Goal: Task Accomplishment & Management: Use online tool/utility

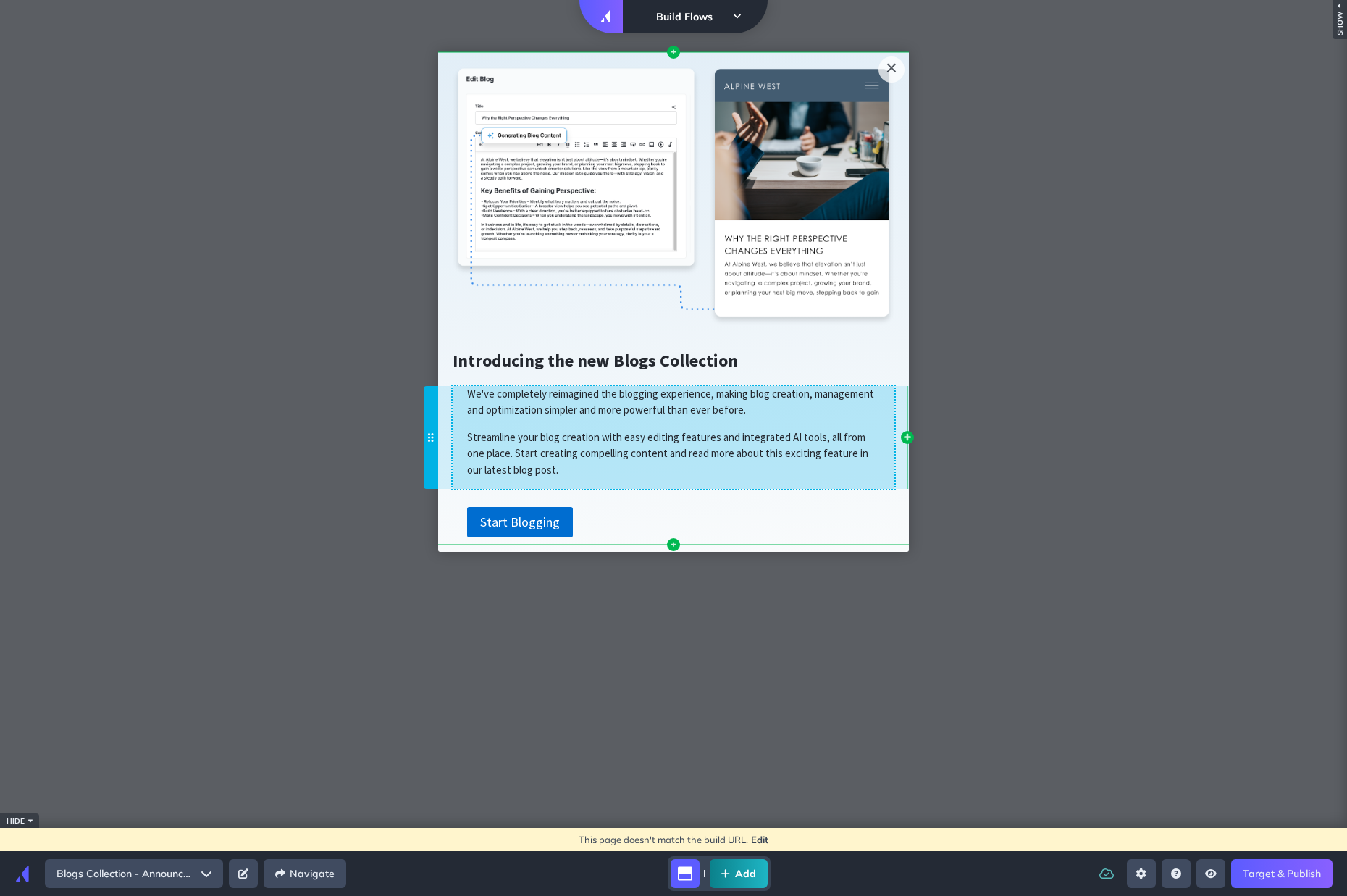
click at [607, 398] on span "We've completely reimagined the blogging experience, making blog creation, mana…" at bounding box center [671, 401] width 407 height 30
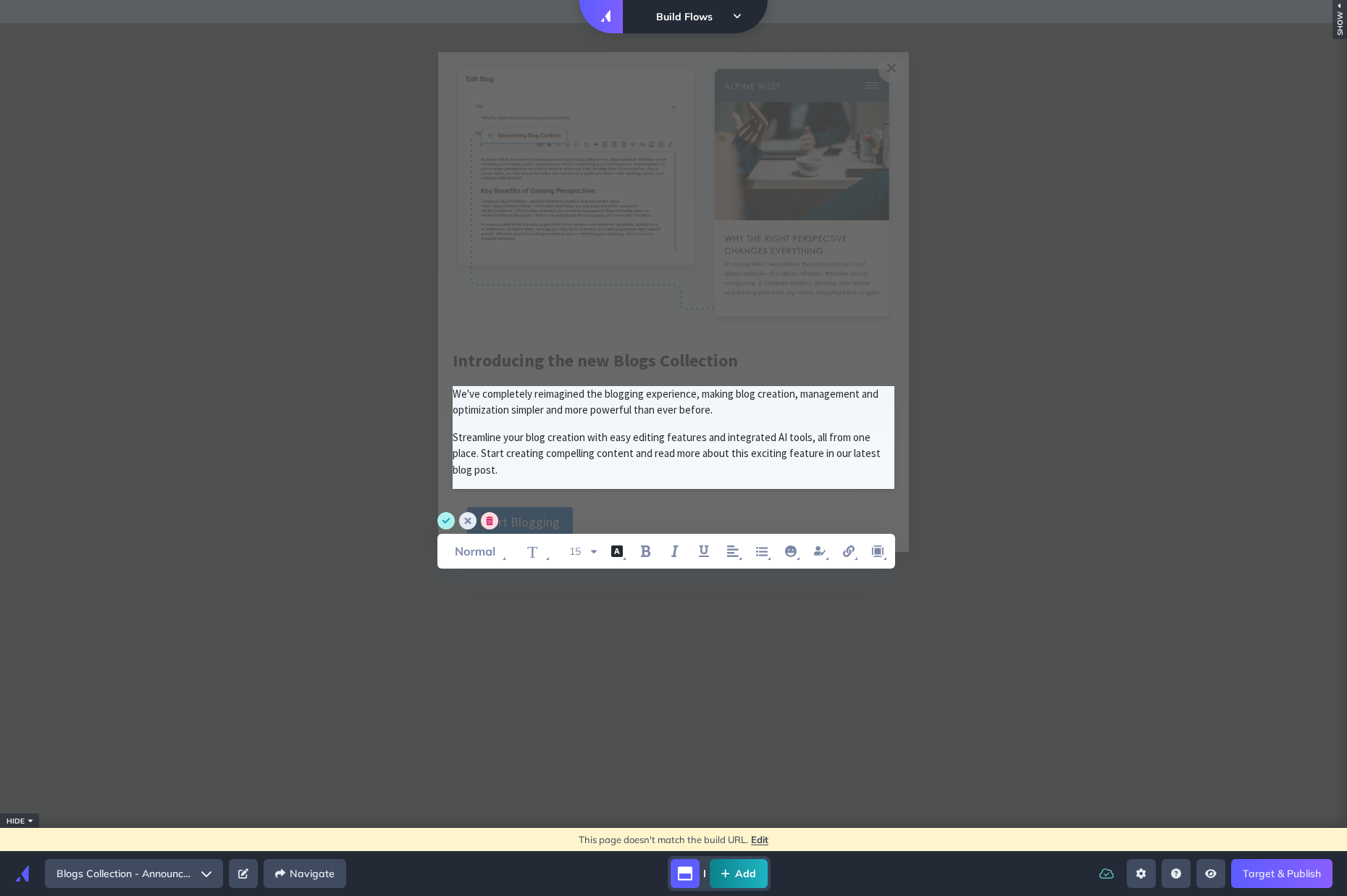
click at [607, 398] on span "We've completely reimagined the blogging experience, making blog creation, mana…" at bounding box center [667, 401] width 428 height 30
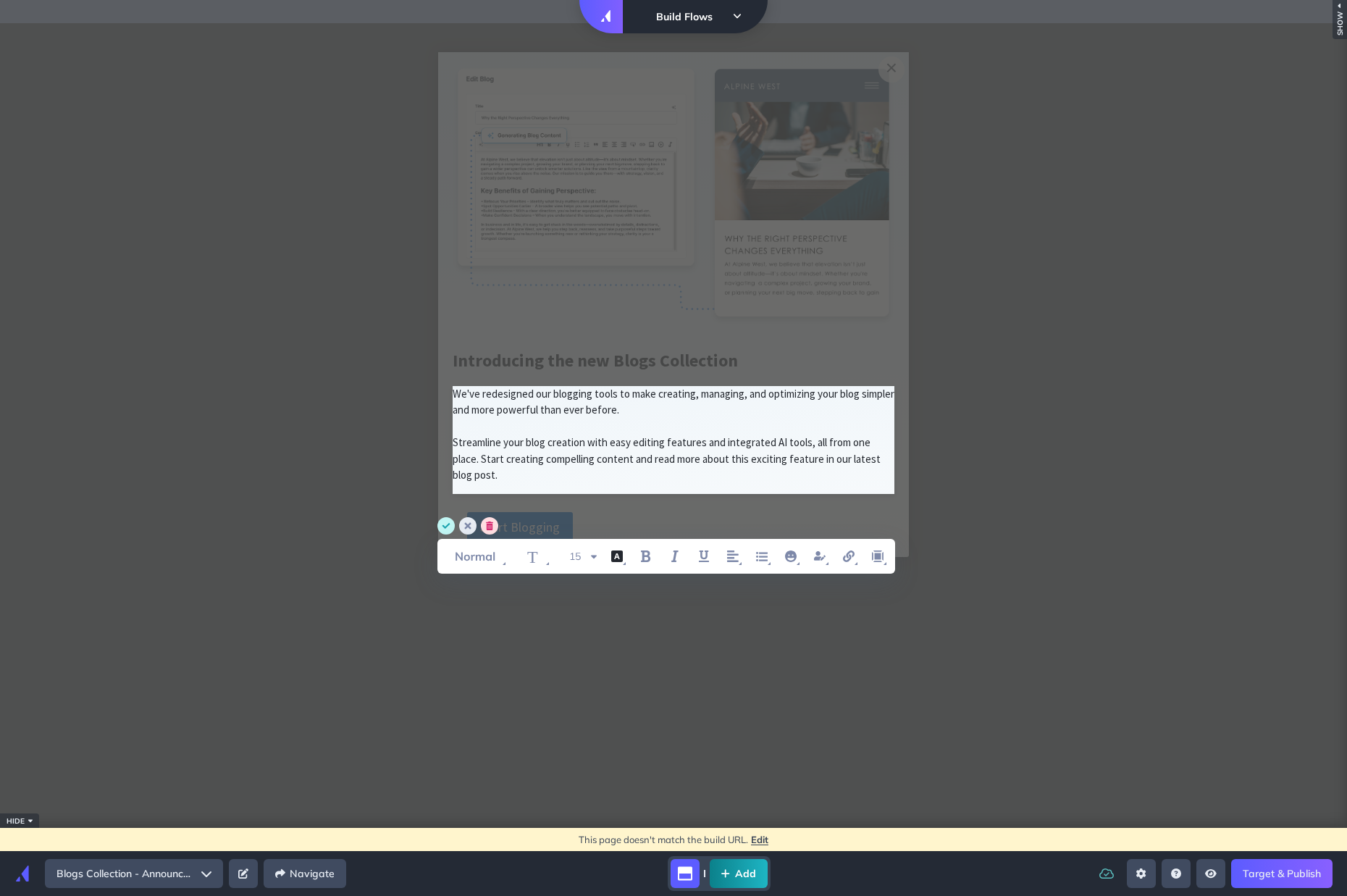
type input "[PERSON_NAME][EMAIL_ADDRESS][PERSON_NAME][DOMAIN_NAME]"
click at [449, 531] on circle "save" at bounding box center [445, 525] width 17 height 17
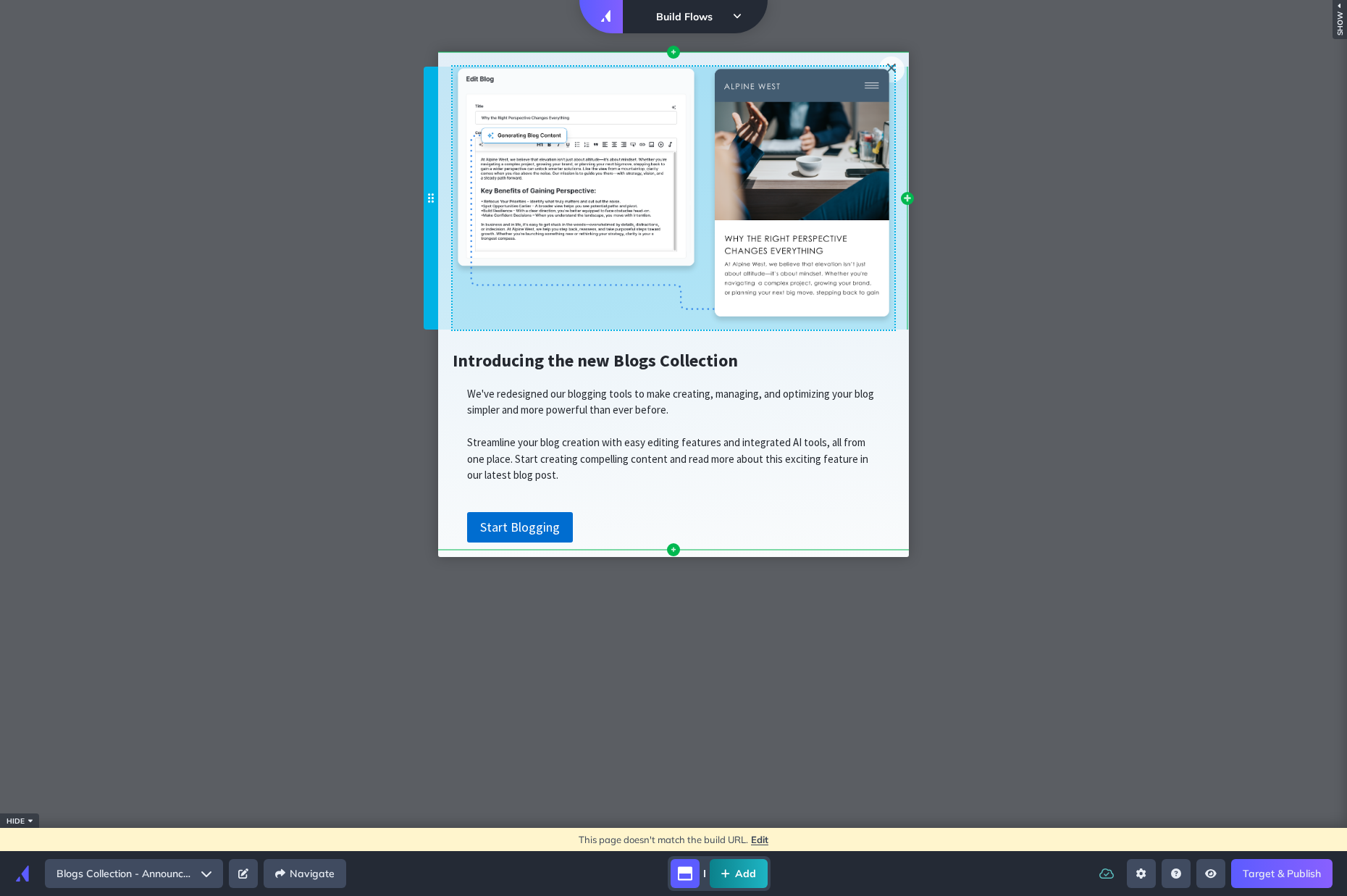
click at [700, 275] on img at bounding box center [673, 195] width 441 height 258
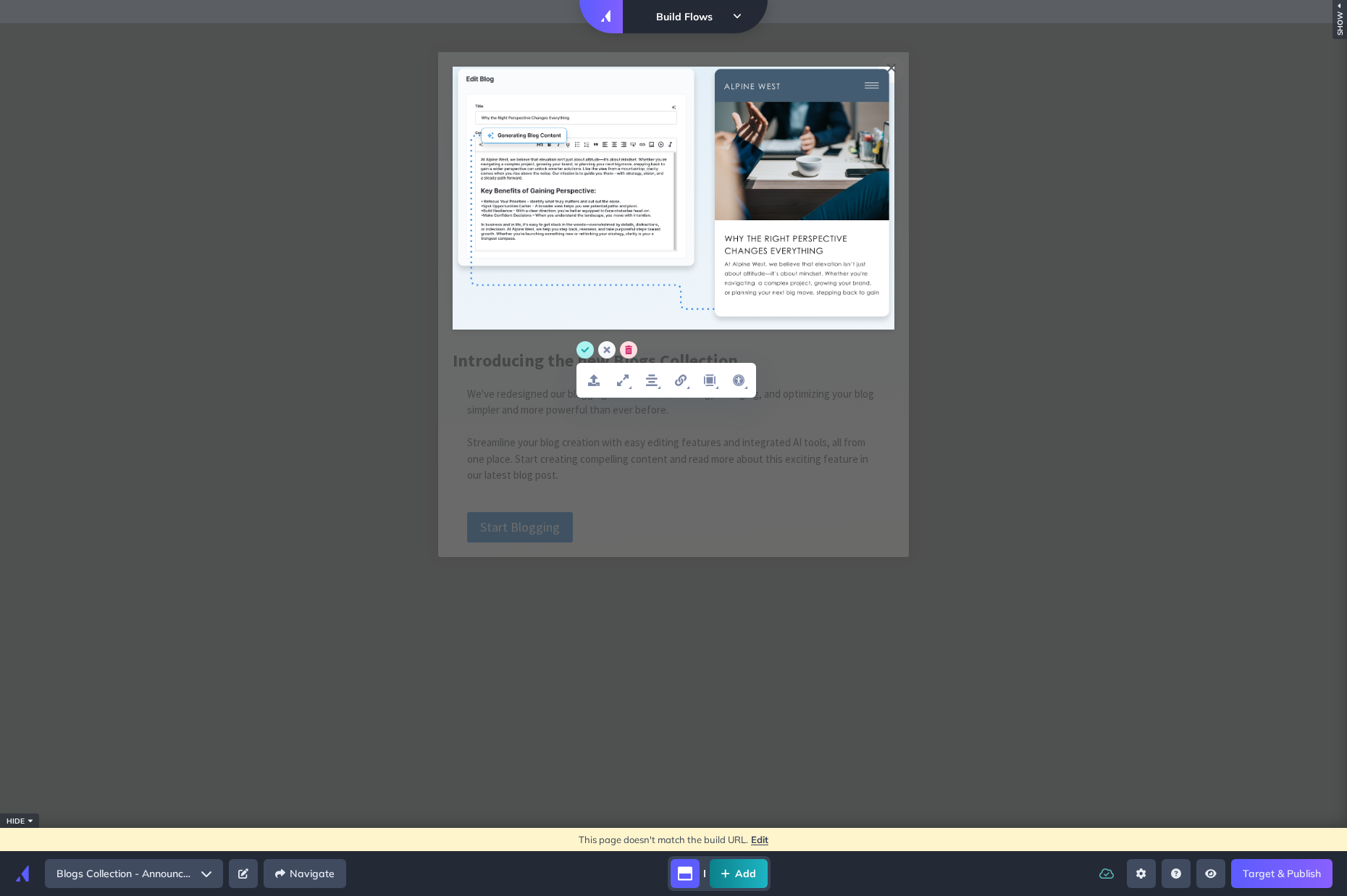
click at [608, 352] on circle "cancel" at bounding box center [606, 349] width 17 height 17
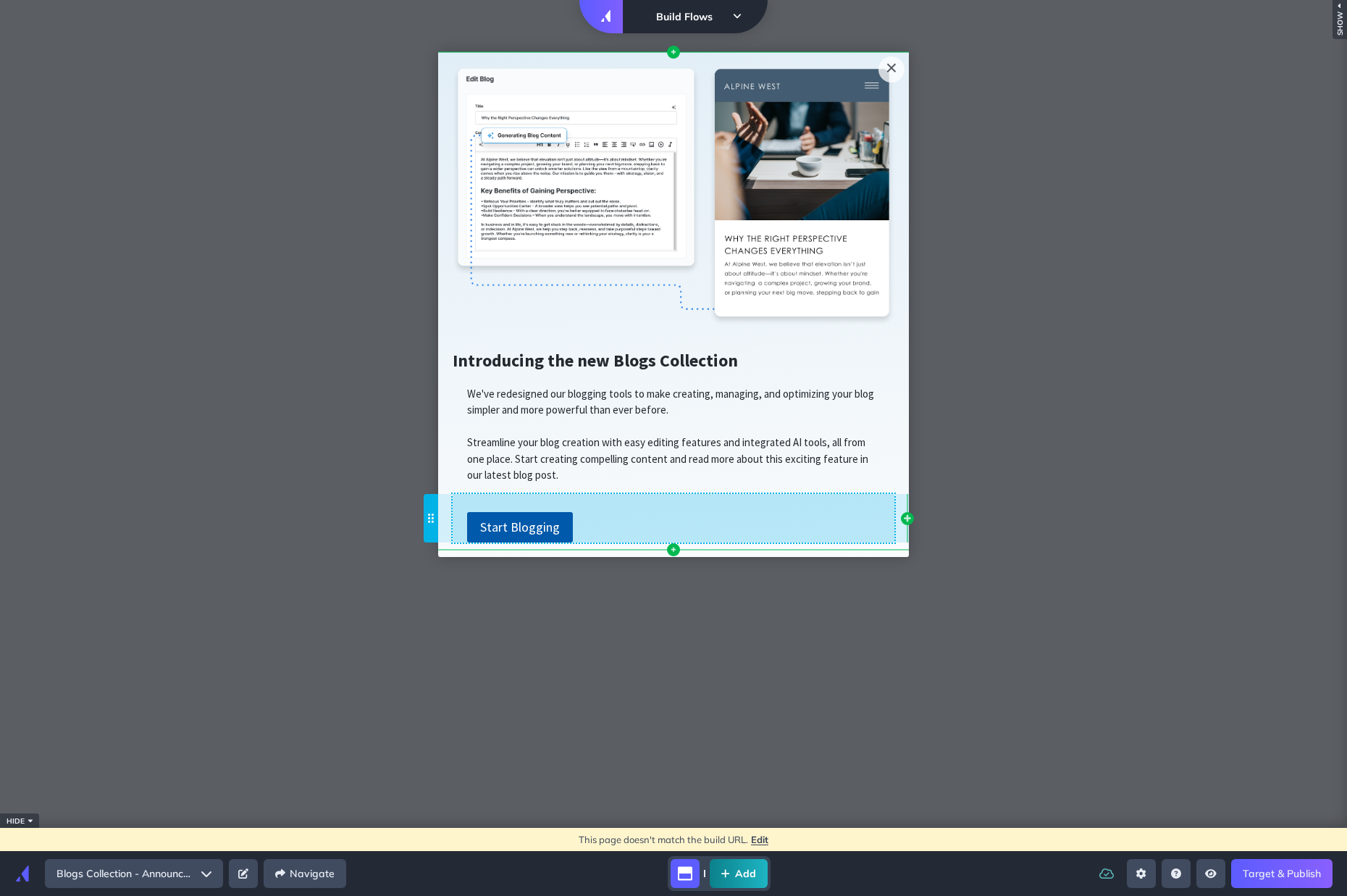
click at [541, 534] on link "Start Blogging" at bounding box center [520, 527] width 106 height 31
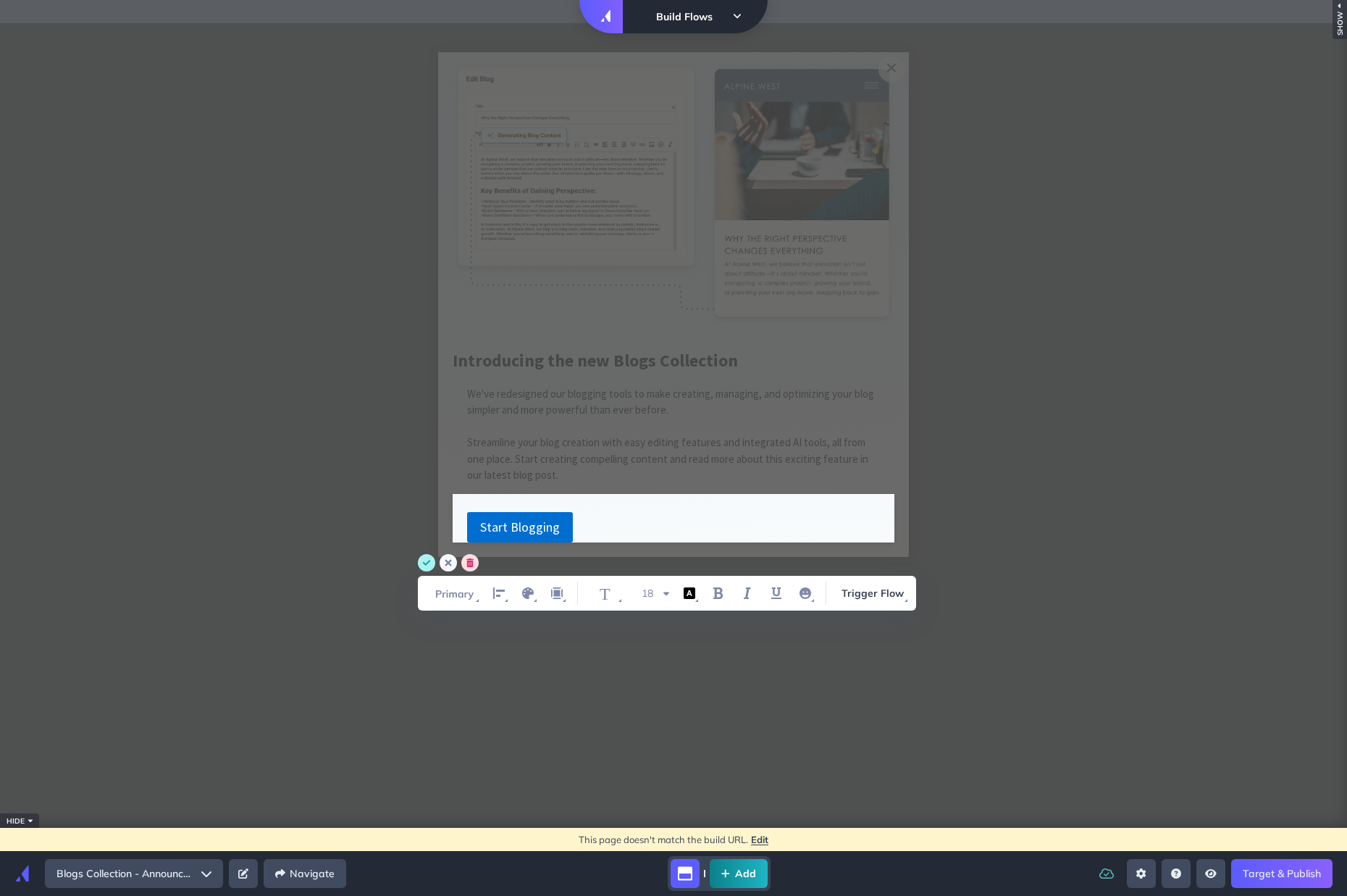
click at [452, 561] on circle "cancel" at bounding box center [448, 562] width 17 height 17
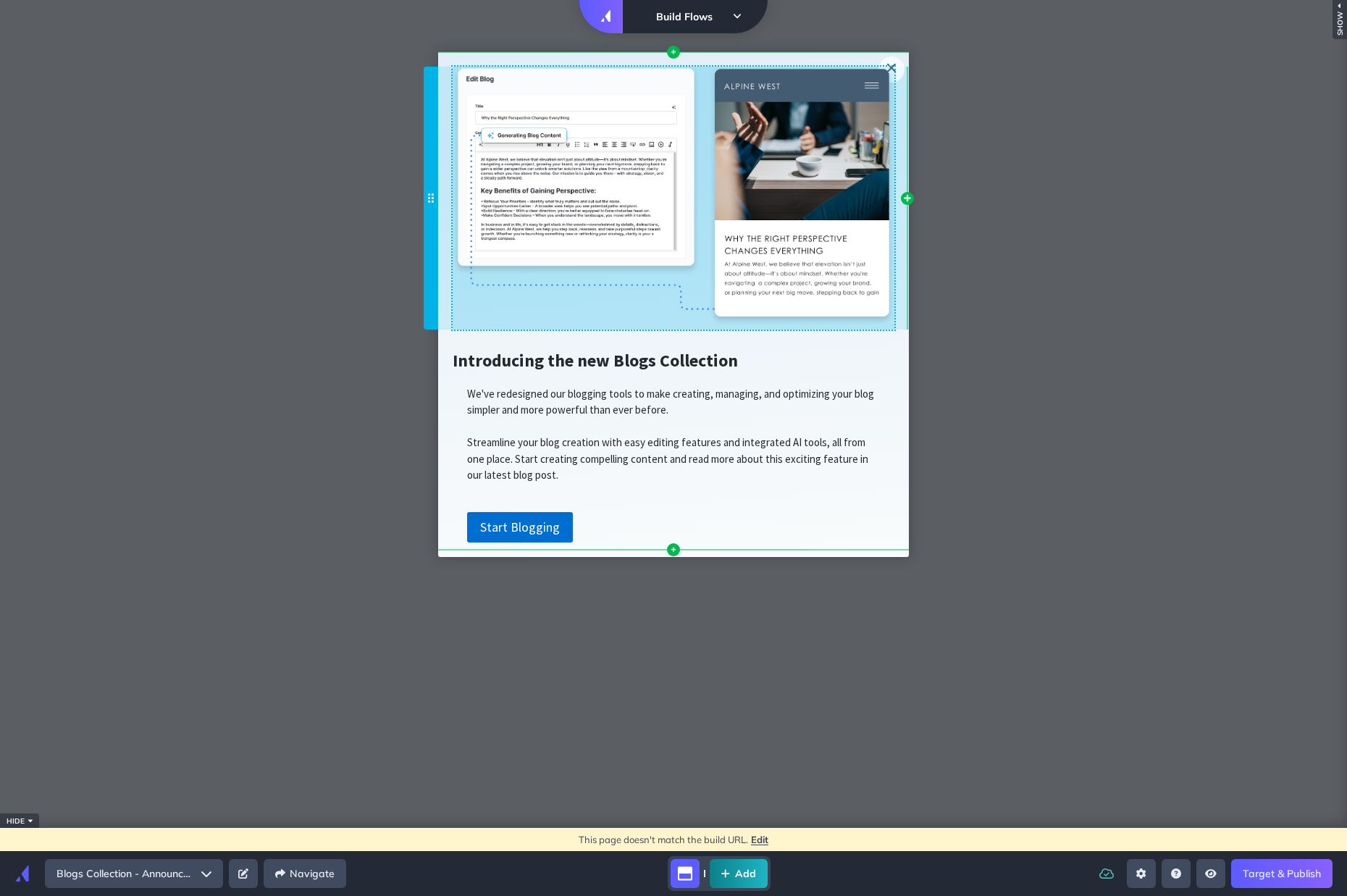
click at [718, 242] on img at bounding box center [673, 195] width 441 height 258
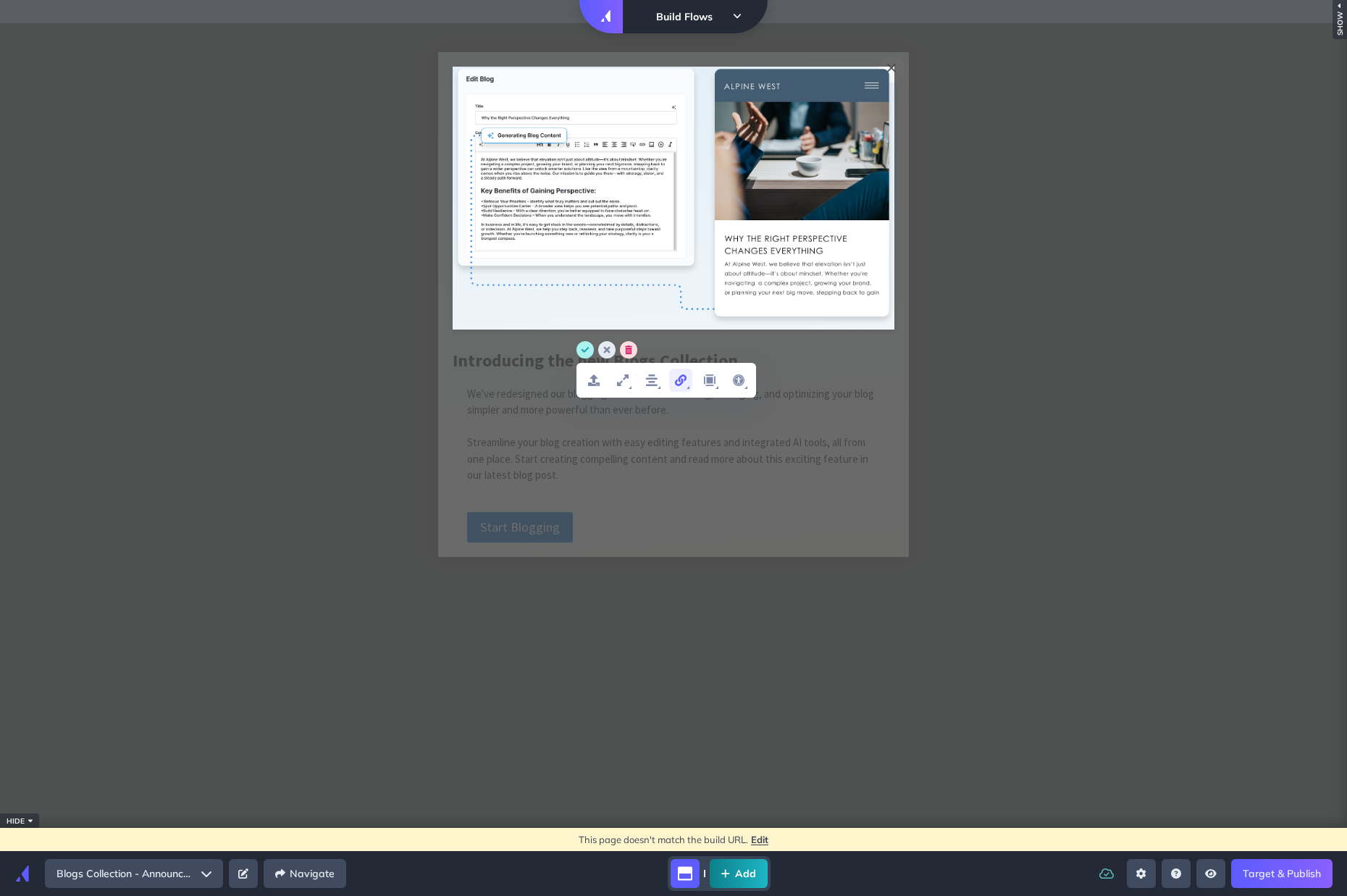
click at [680, 387] on icon "link" at bounding box center [680, 380] width 17 height 17
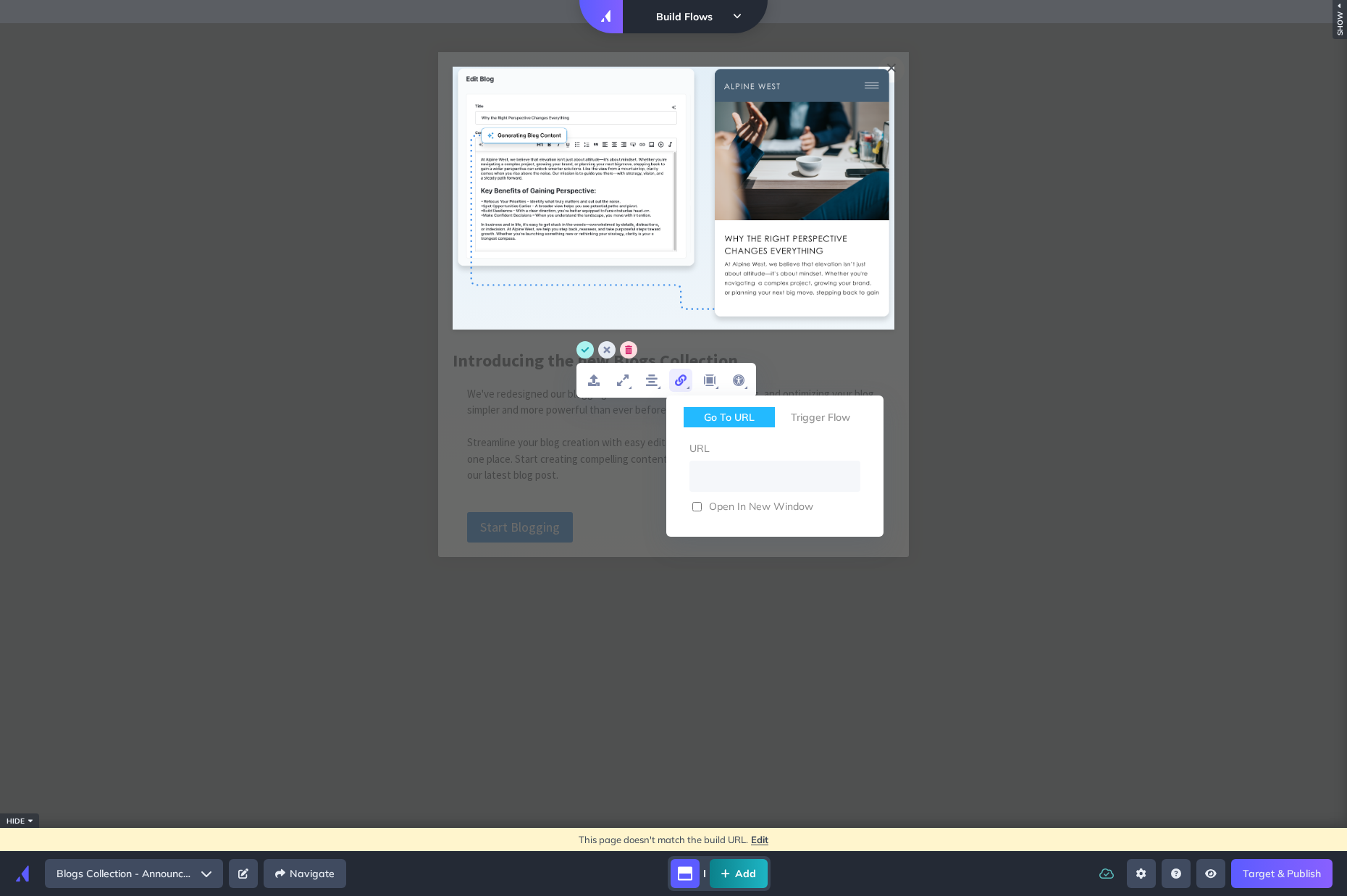
click at [830, 416] on div "Trigger Flow" at bounding box center [821, 416] width 92 height 20
click at [724, 425] on div "Go to URL" at bounding box center [729, 416] width 92 height 20
click at [604, 349] on circle "cancel" at bounding box center [606, 349] width 17 height 17
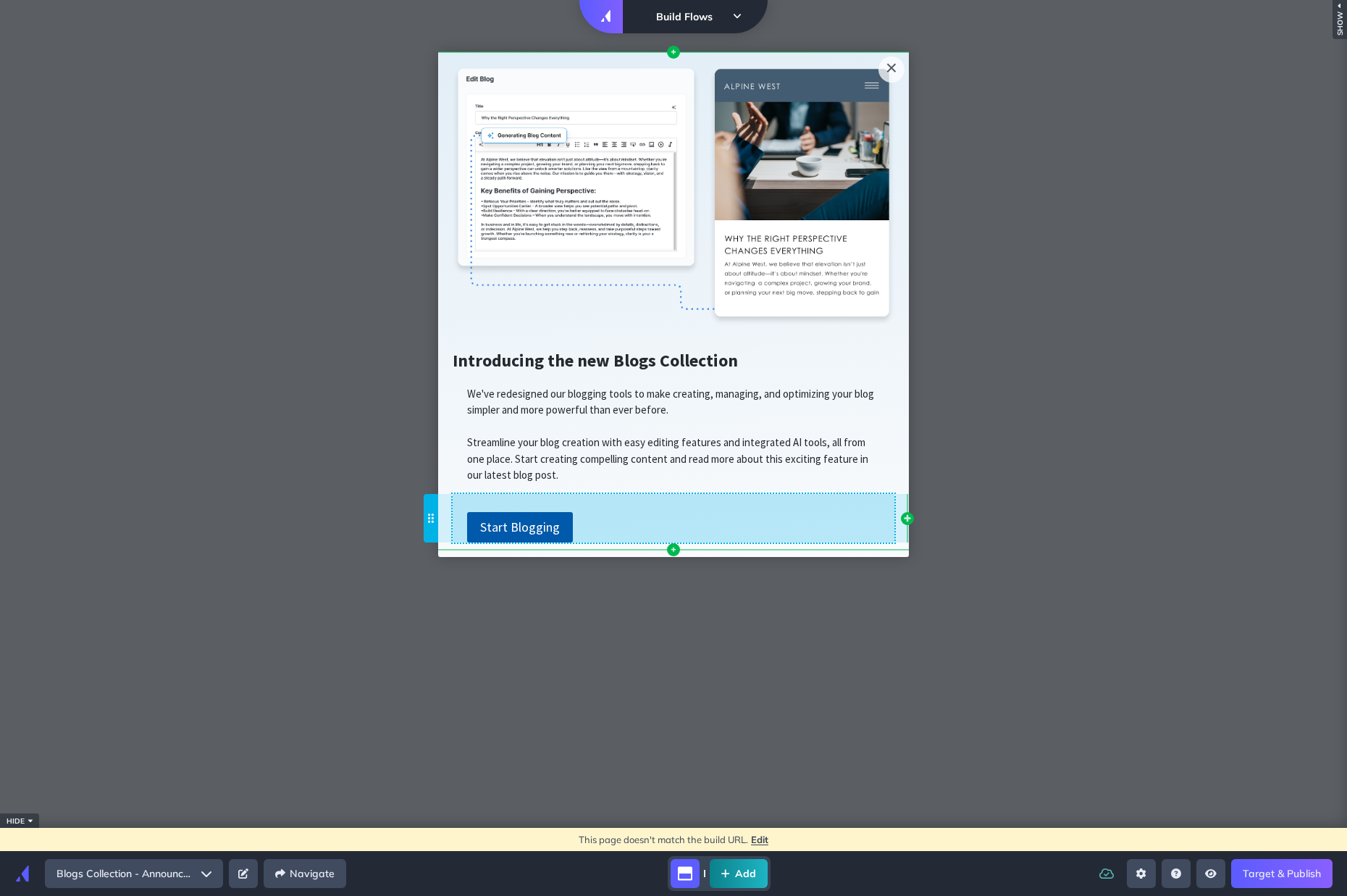
click at [525, 530] on link "Start Blogging" at bounding box center [520, 527] width 106 height 31
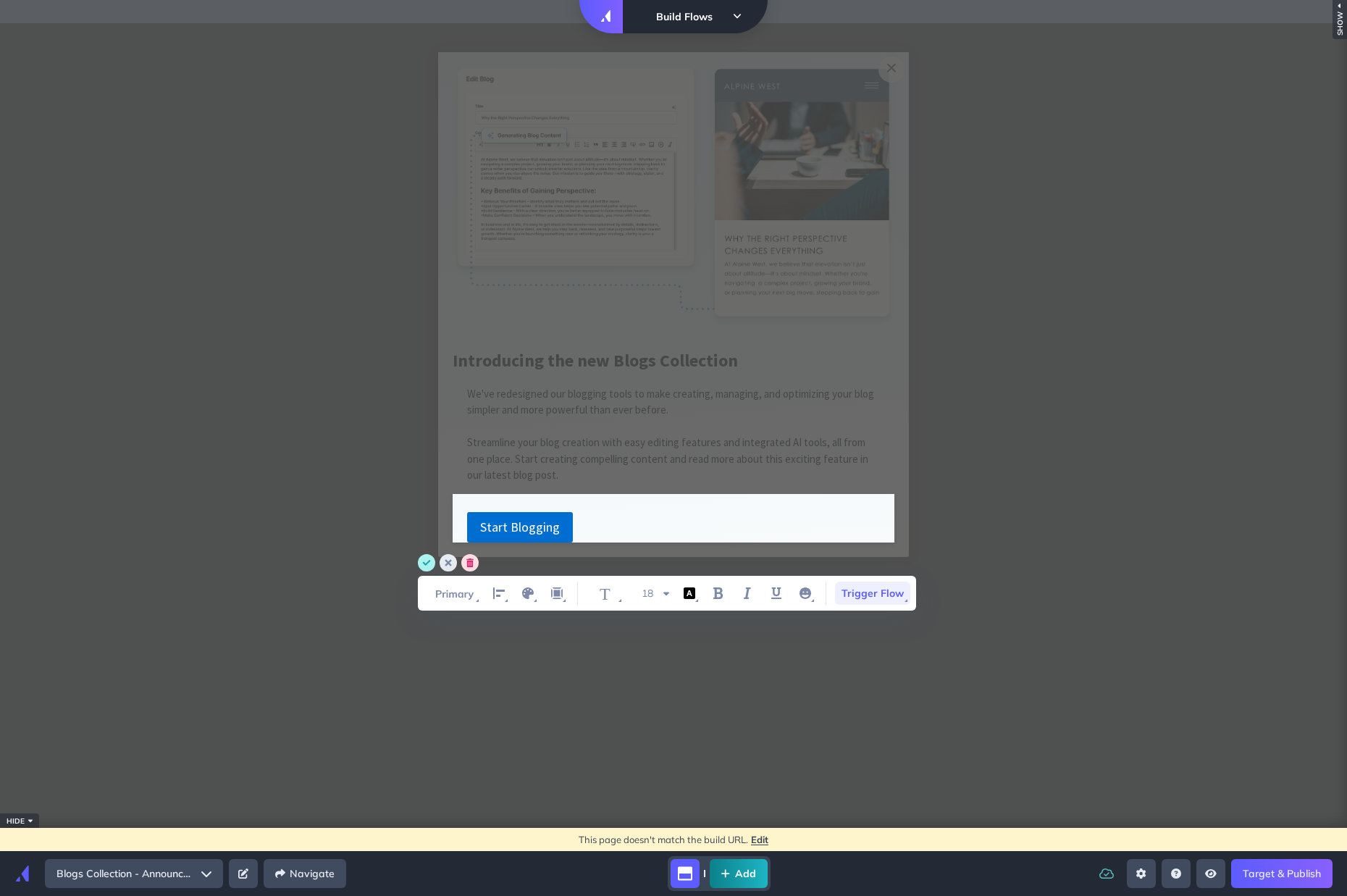
click at [856, 590] on span "Trigger Flow" at bounding box center [872, 593] width 75 height 23
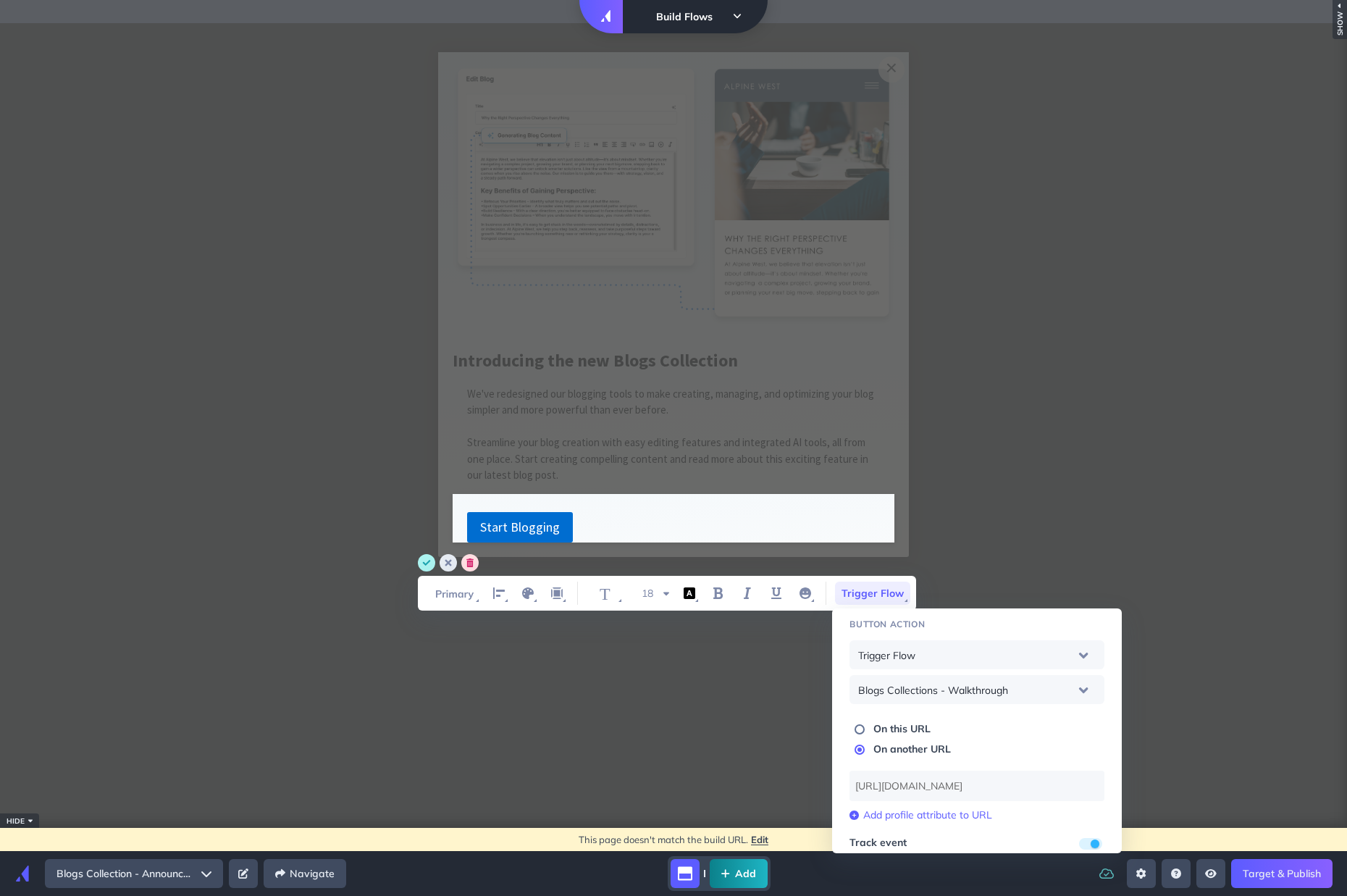
click at [957, 793] on input "[URL][DOMAIN_NAME]" at bounding box center [977, 786] width 255 height 31
click at [428, 560] on circle "save" at bounding box center [426, 562] width 17 height 17
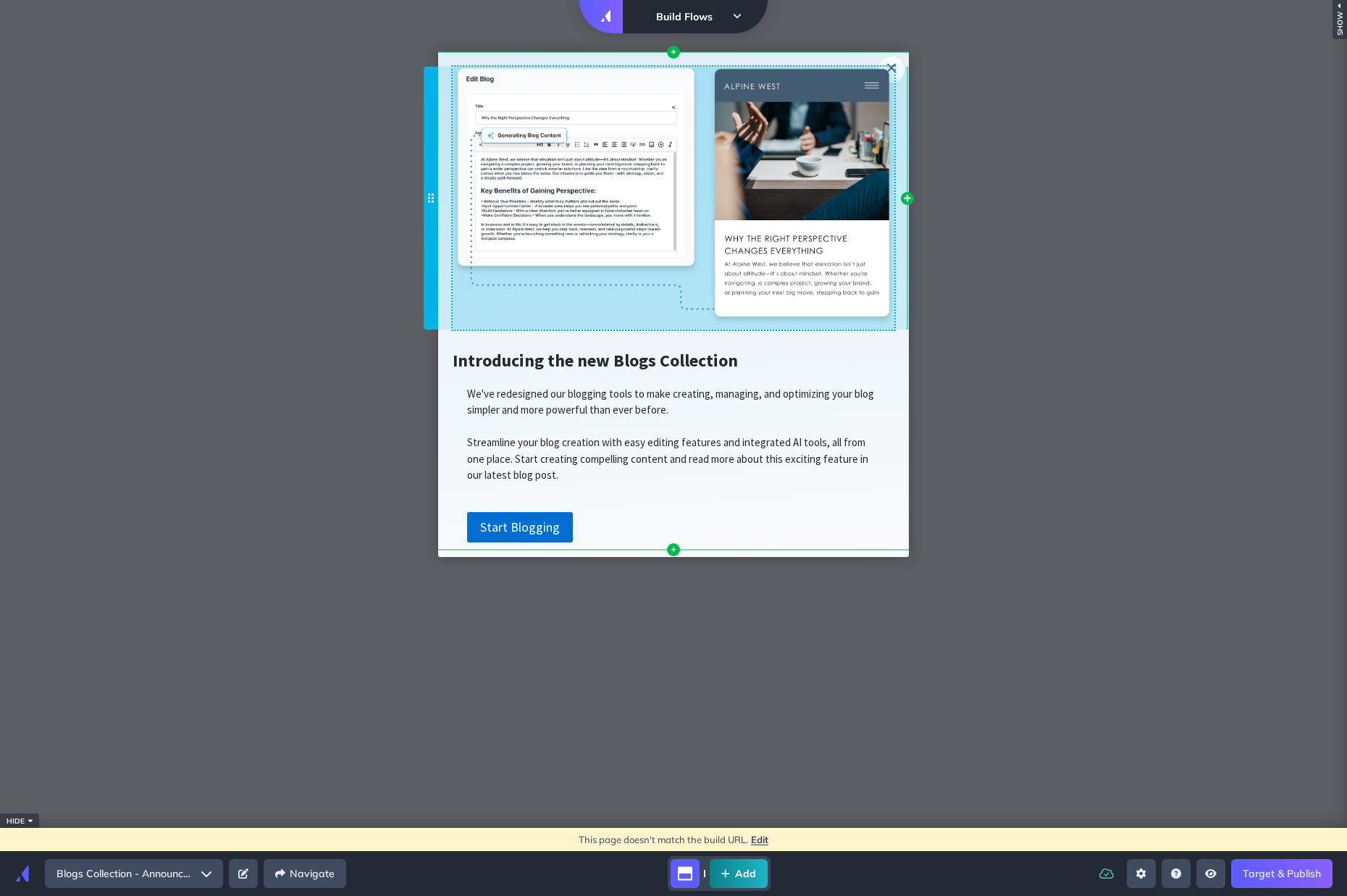
click at [687, 203] on img at bounding box center [673, 195] width 441 height 258
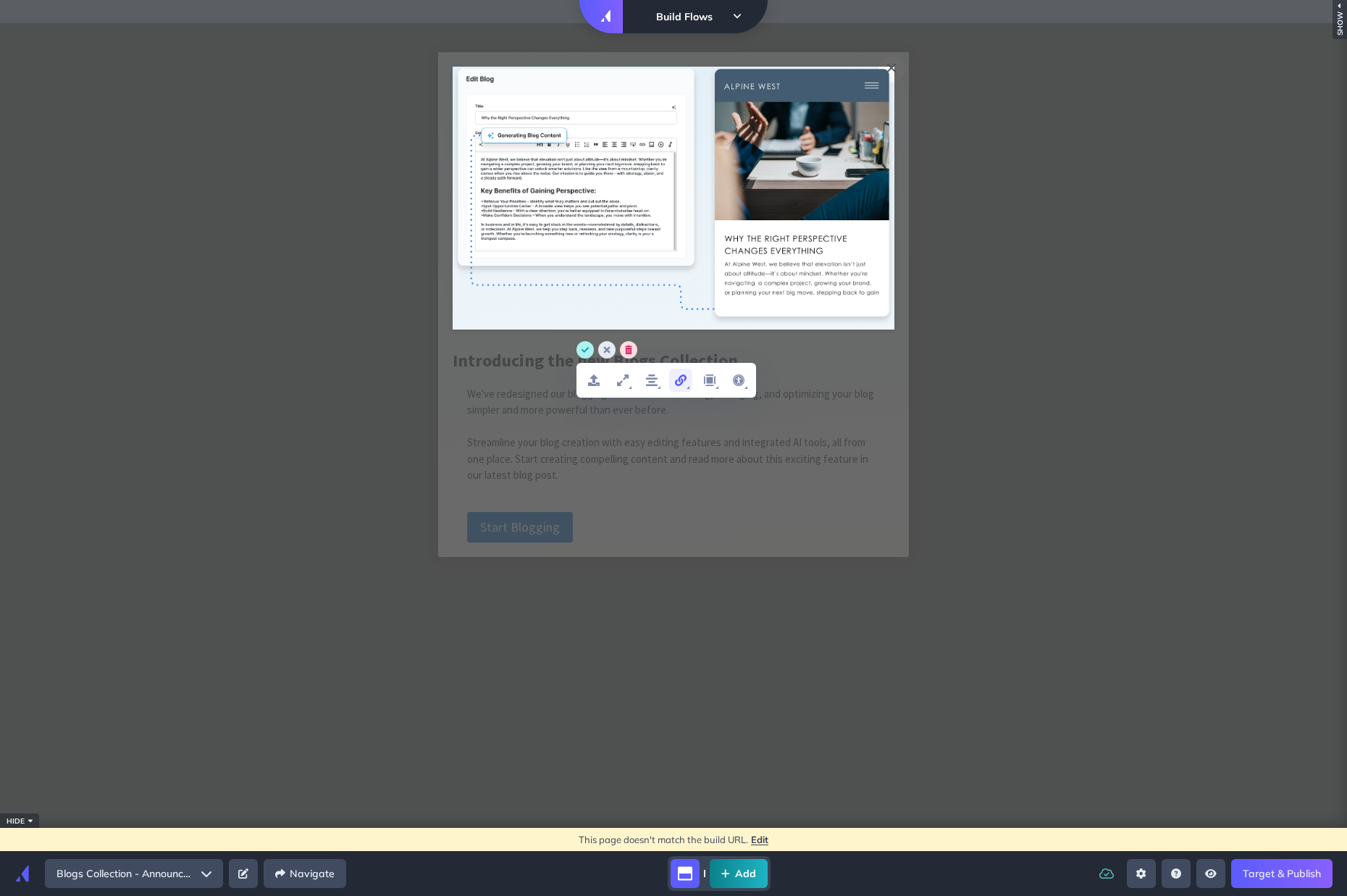
click at [683, 379] on icon "link" at bounding box center [680, 380] width 17 height 17
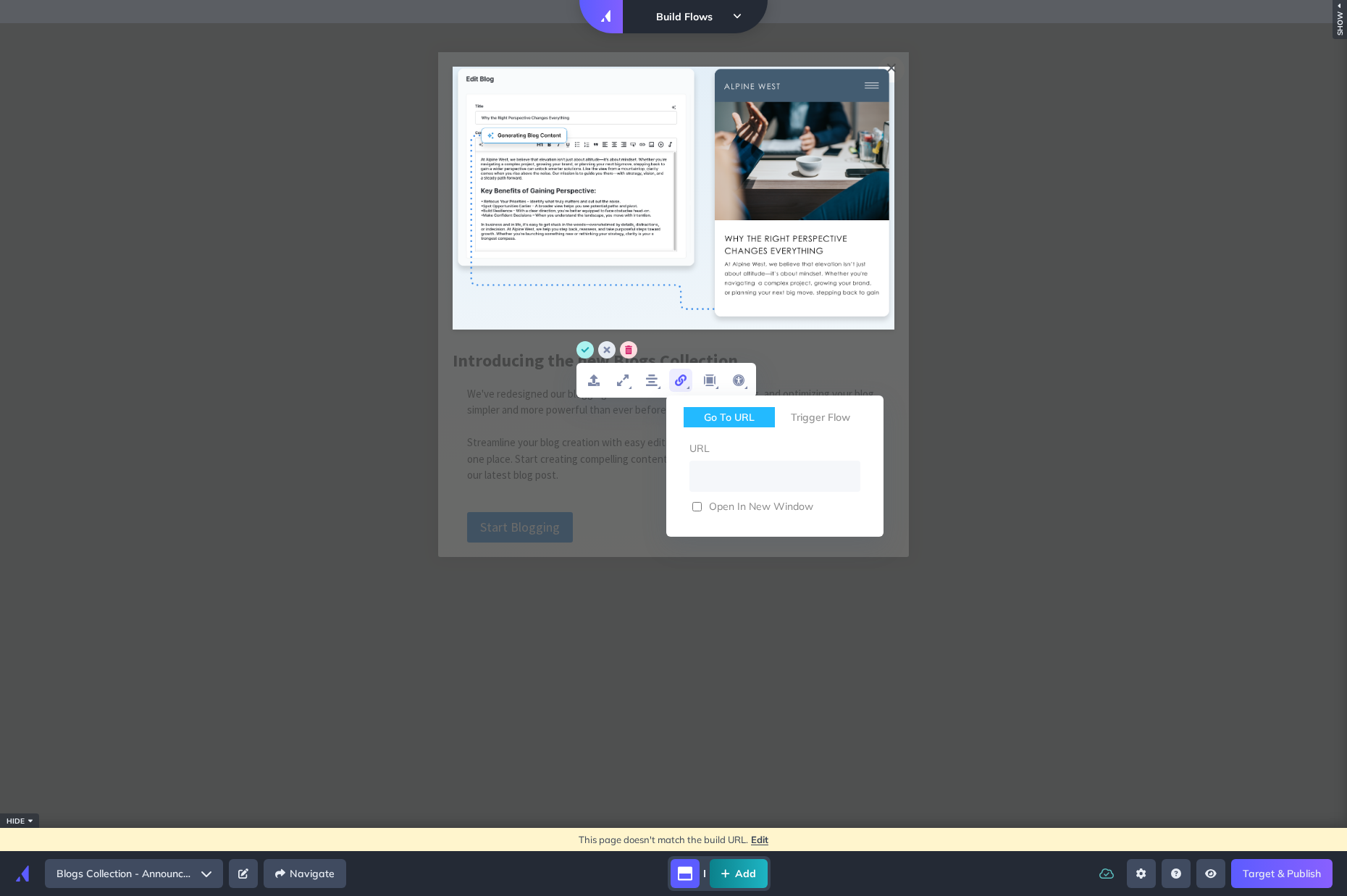
click at [793, 486] on input "WYSIWYG Toolbar and Actions" at bounding box center [774, 476] width 171 height 31
type input "[URL][DOMAIN_NAME]"
click at [584, 351] on circle "save" at bounding box center [585, 349] width 17 height 17
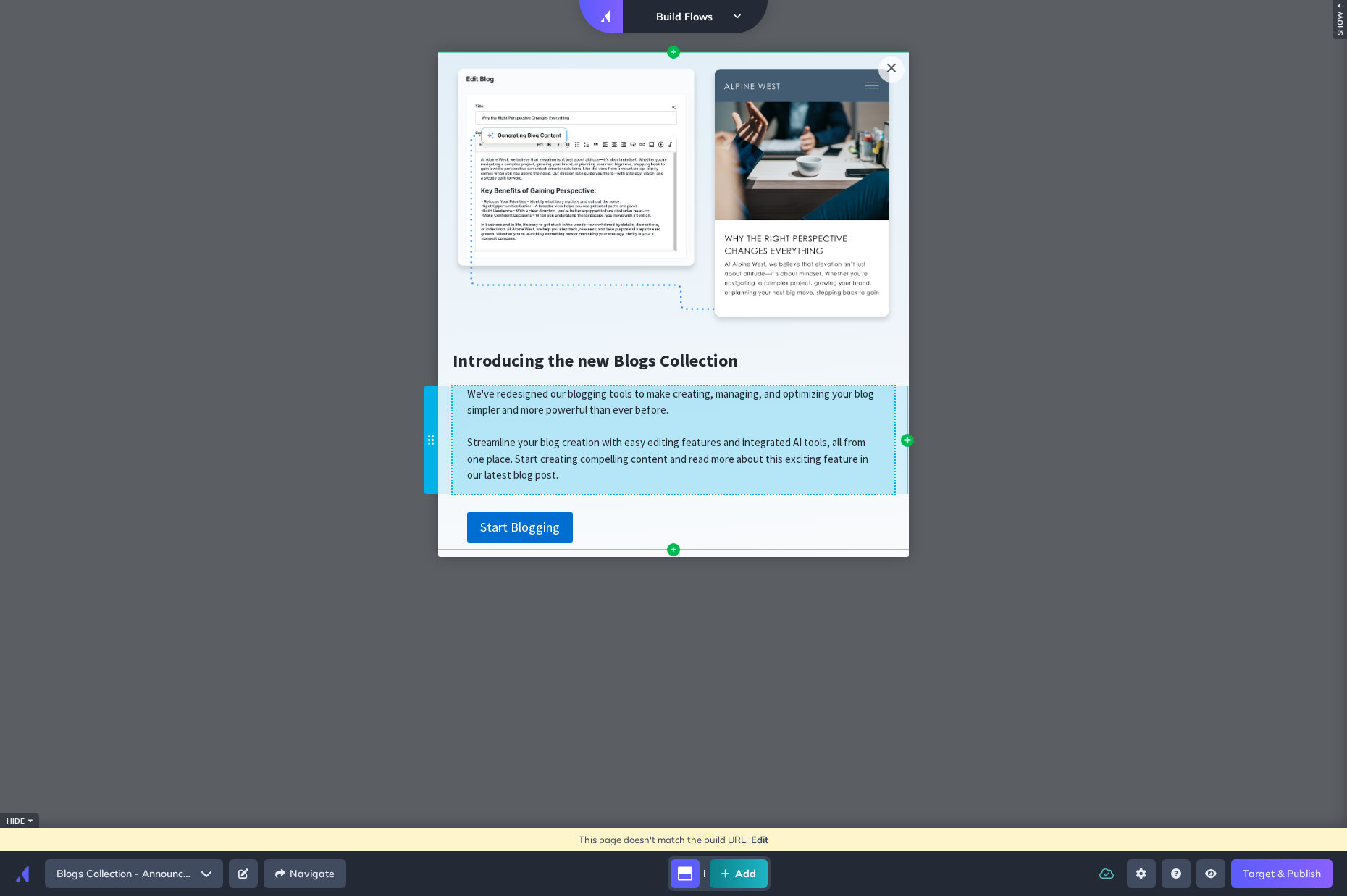
click at [478, 395] on span "We've redesigned our blogging tools to make creating, managing, and optimizing …" at bounding box center [671, 433] width 407 height 95
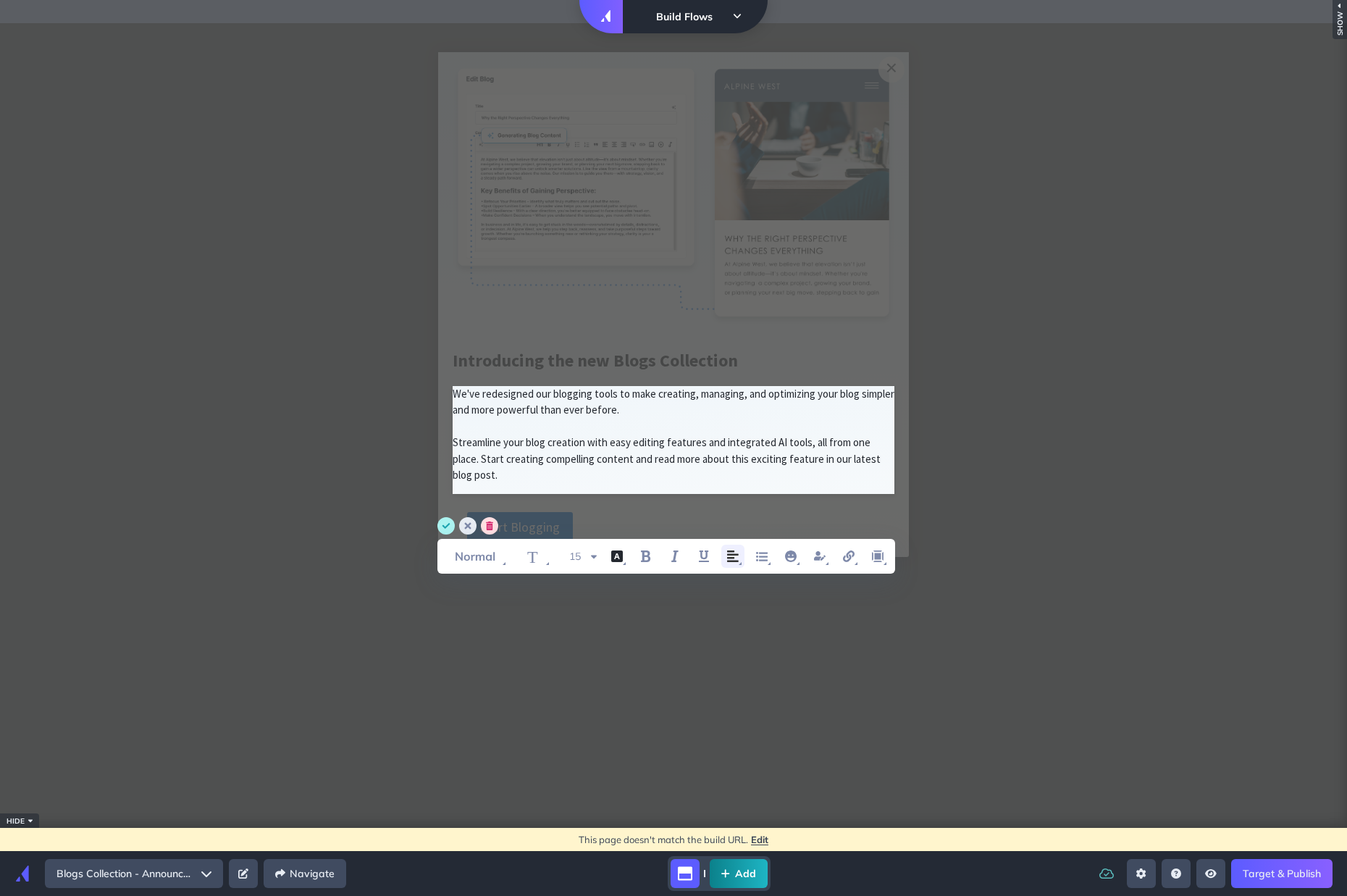
click at [724, 556] on icon "align left" at bounding box center [732, 556] width 17 height 17
click at [744, 584] on icon "align left" at bounding box center [735, 588] width 17 height 17
click at [468, 536] on div "T 15 user property" at bounding box center [673, 545] width 472 height 57
click at [449, 526] on circle "save" at bounding box center [445, 525] width 17 height 17
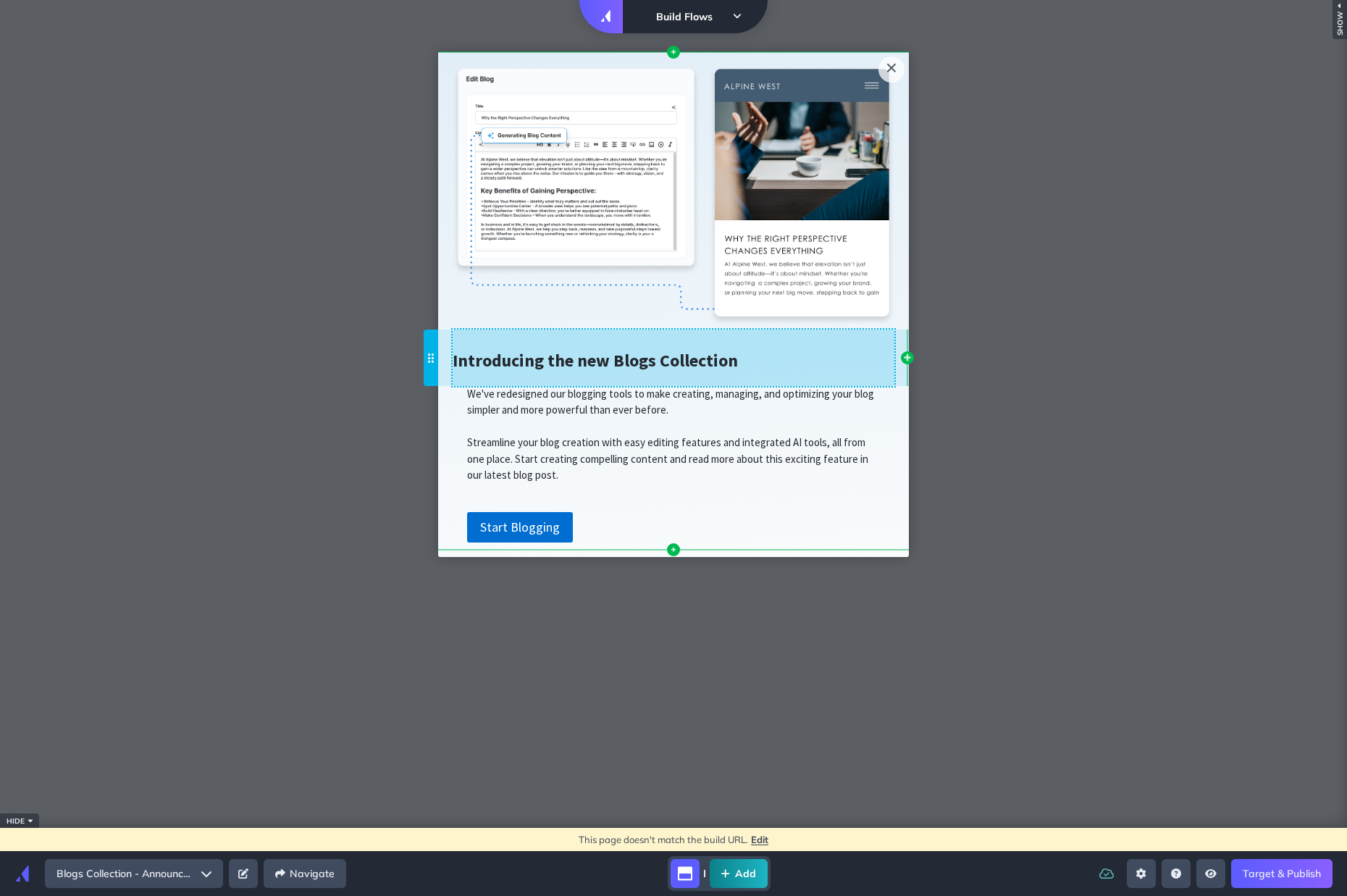
click at [620, 368] on span "Introducing the new Blogs Collection" at bounding box center [595, 361] width 285 height 23
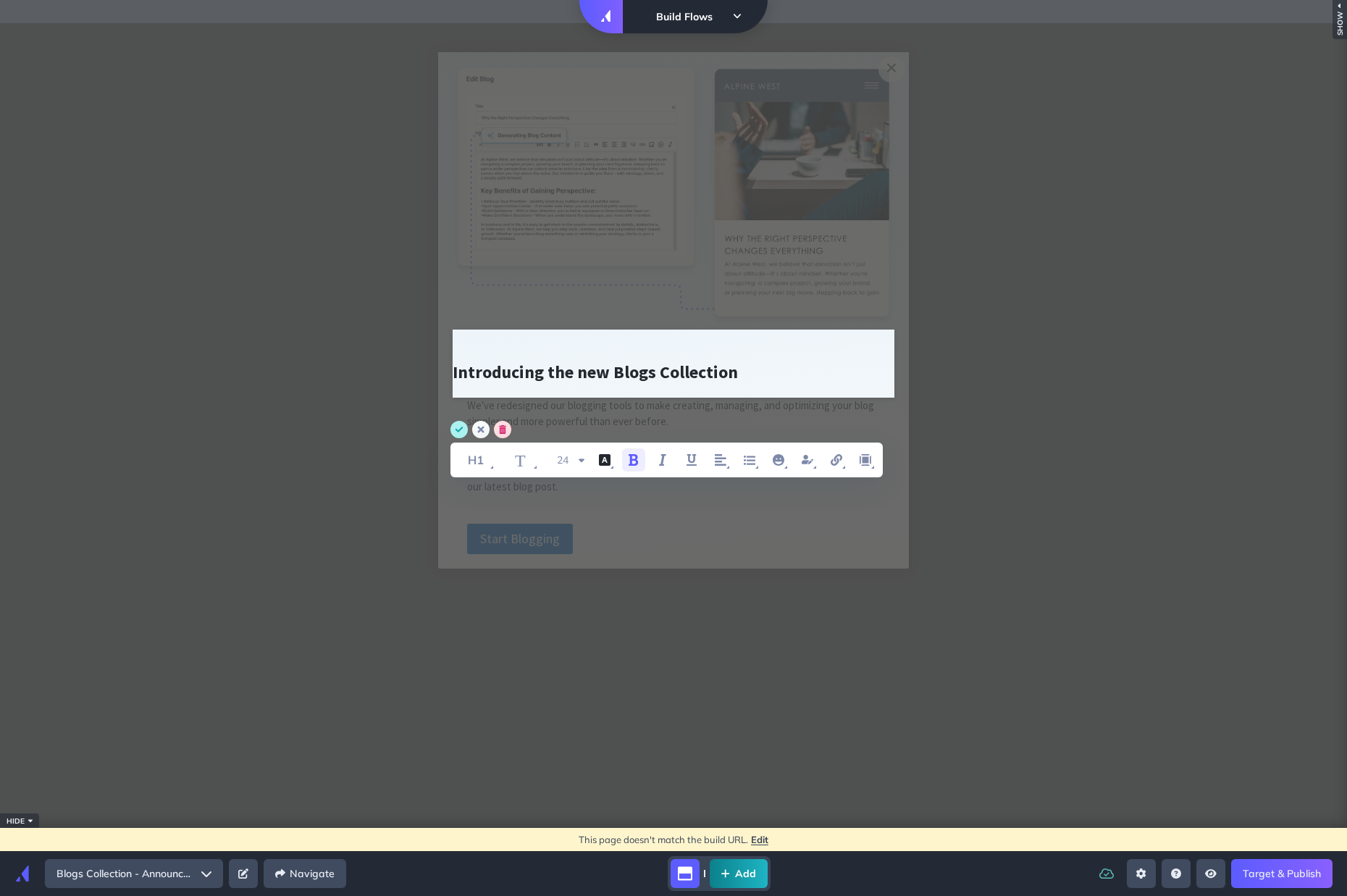
click at [482, 431] on icon "cancel" at bounding box center [480, 430] width 6 height 6
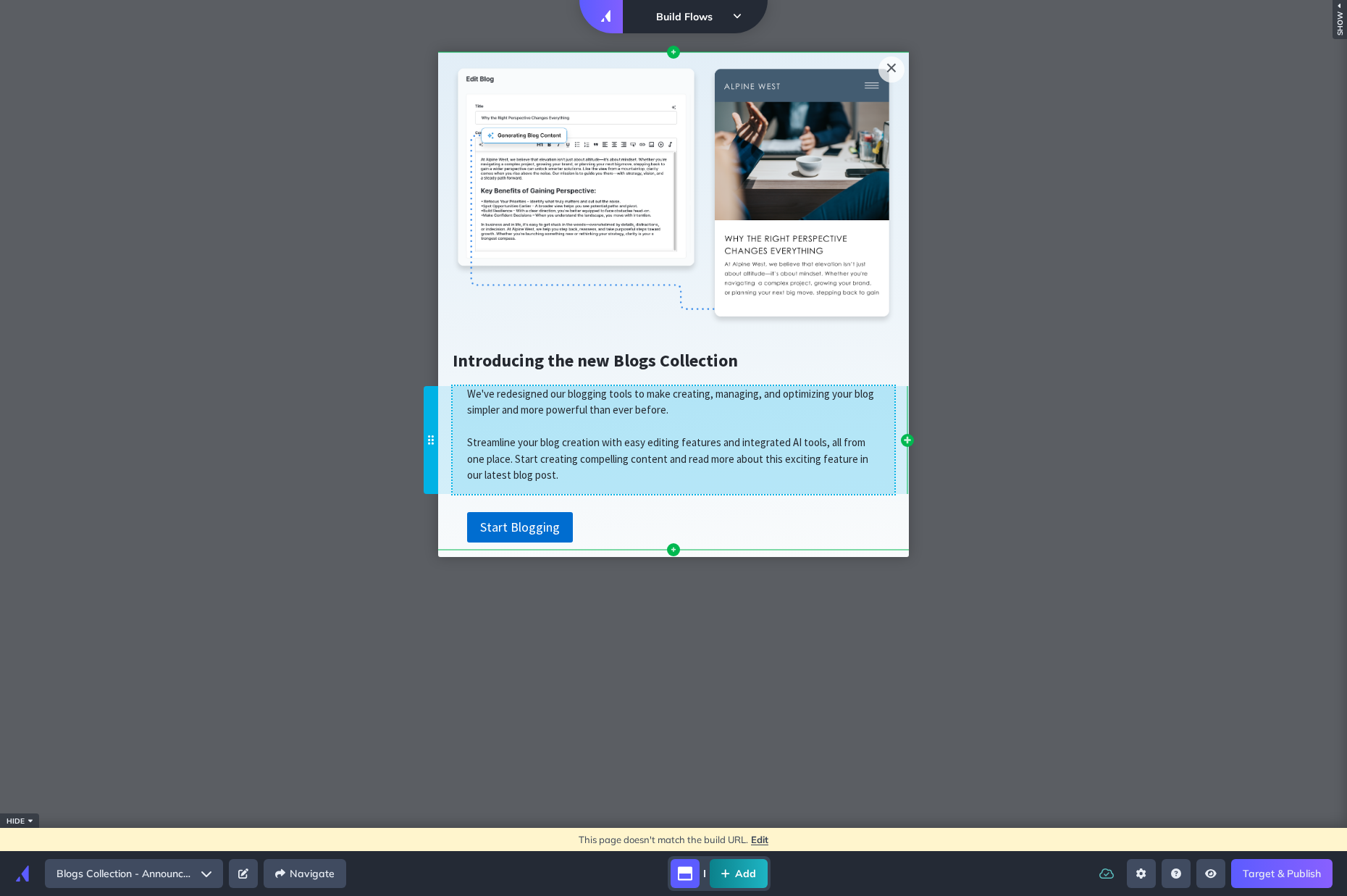
click at [471, 442] on span "Streamline your blog creation with easy editing features and integrated AI tool…" at bounding box center [667, 458] width 401 height 46
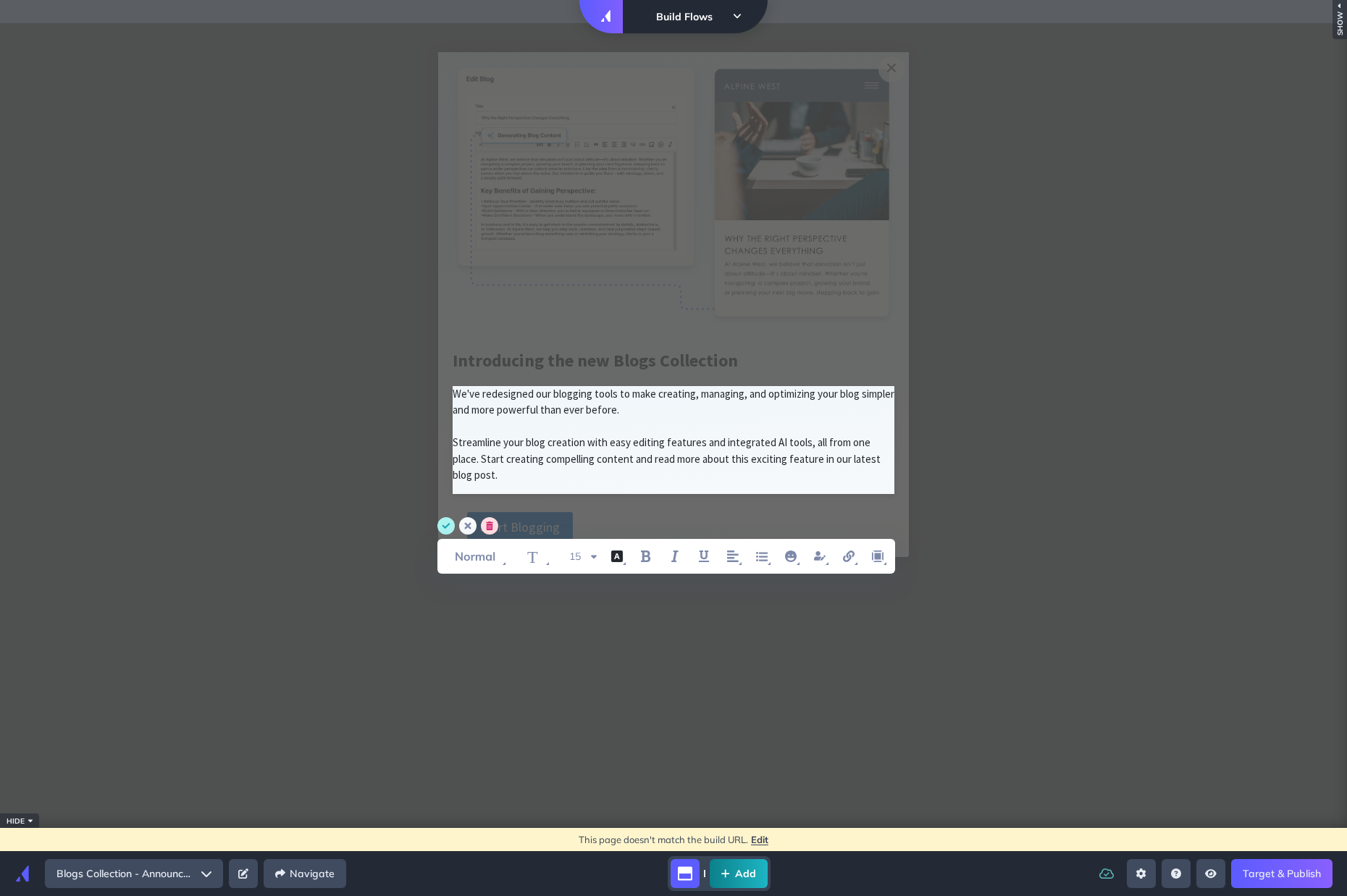
click at [465, 529] on icon "cancel" at bounding box center [468, 526] width 6 height 6
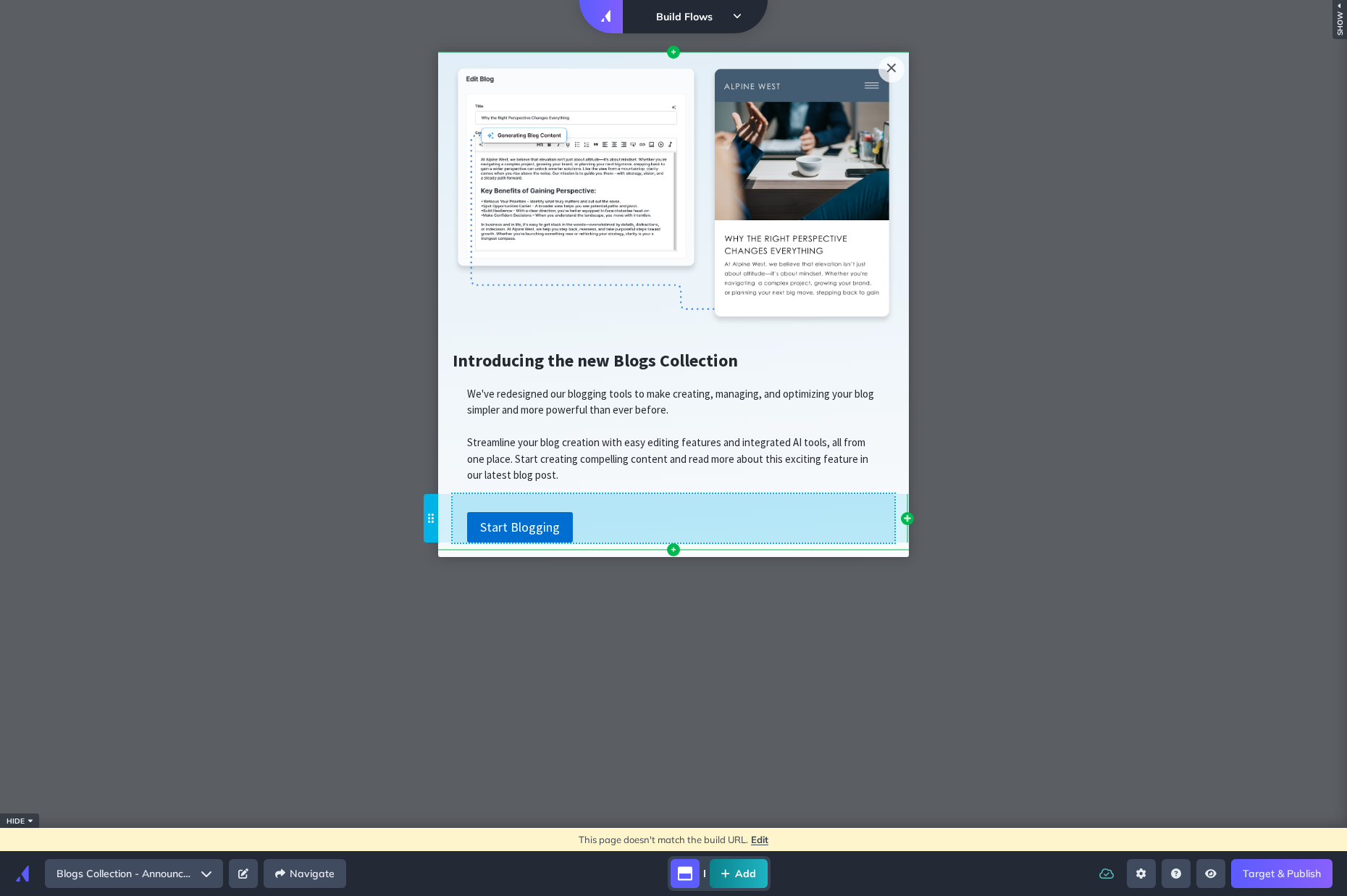
click at [550, 454] on span "Streamline your blog creation with easy editing features and integrated AI tool…" at bounding box center [667, 458] width 401 height 46
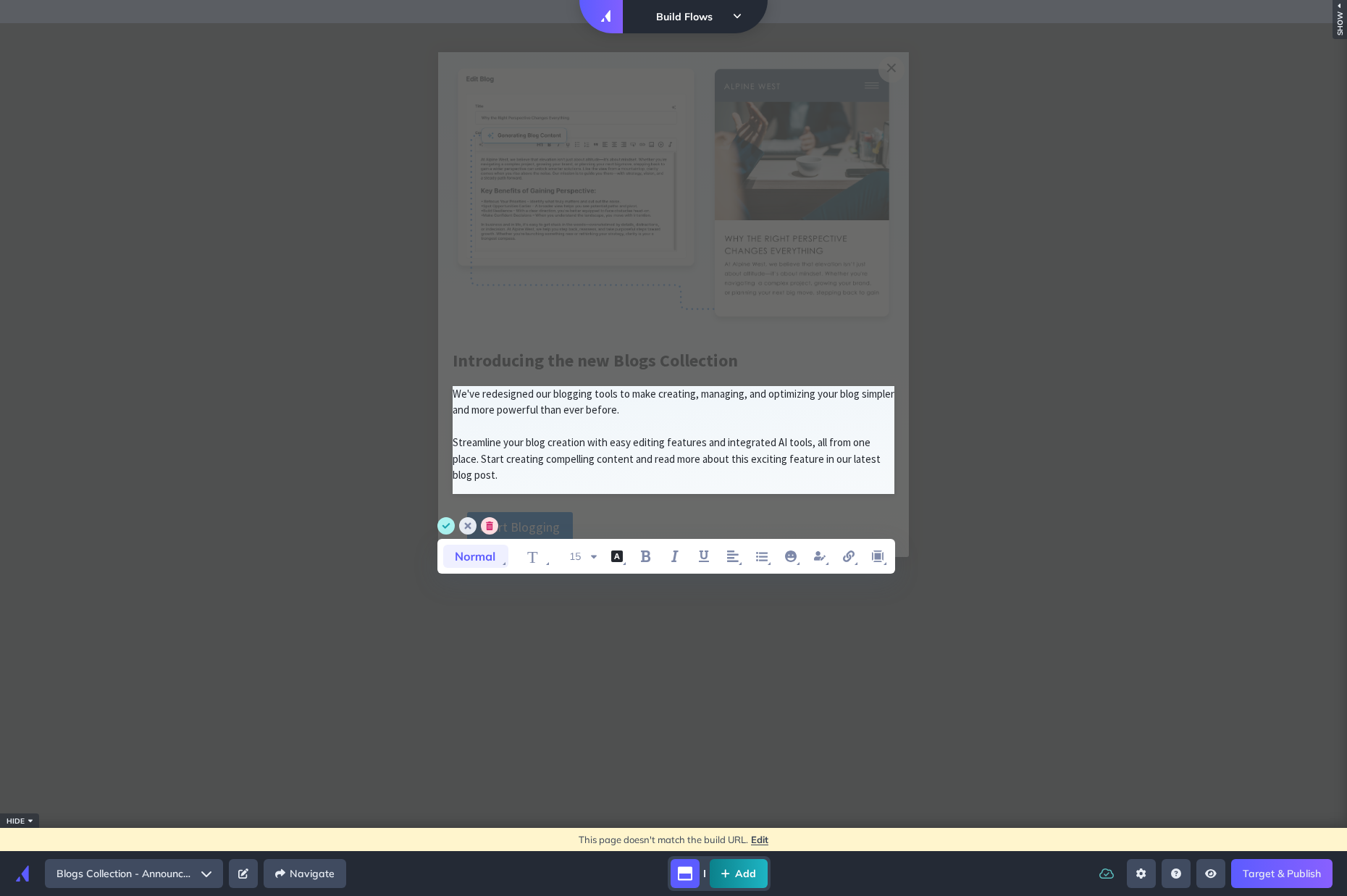
click at [491, 550] on icon "font style" at bounding box center [475, 556] width 65 height 23
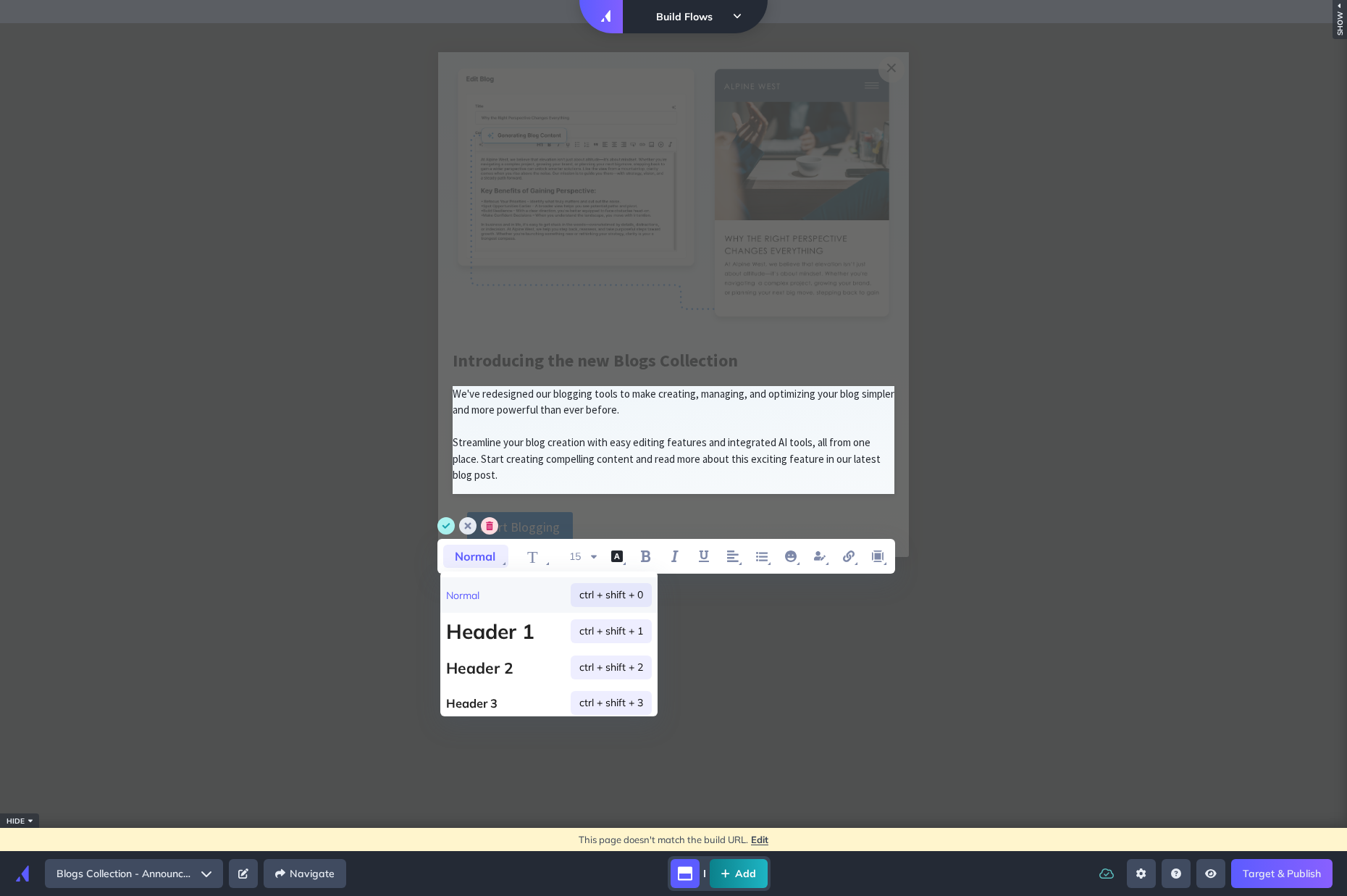
click at [491, 588] on p "Normal ctrl + shift + 0" at bounding box center [549, 595] width 217 height 36
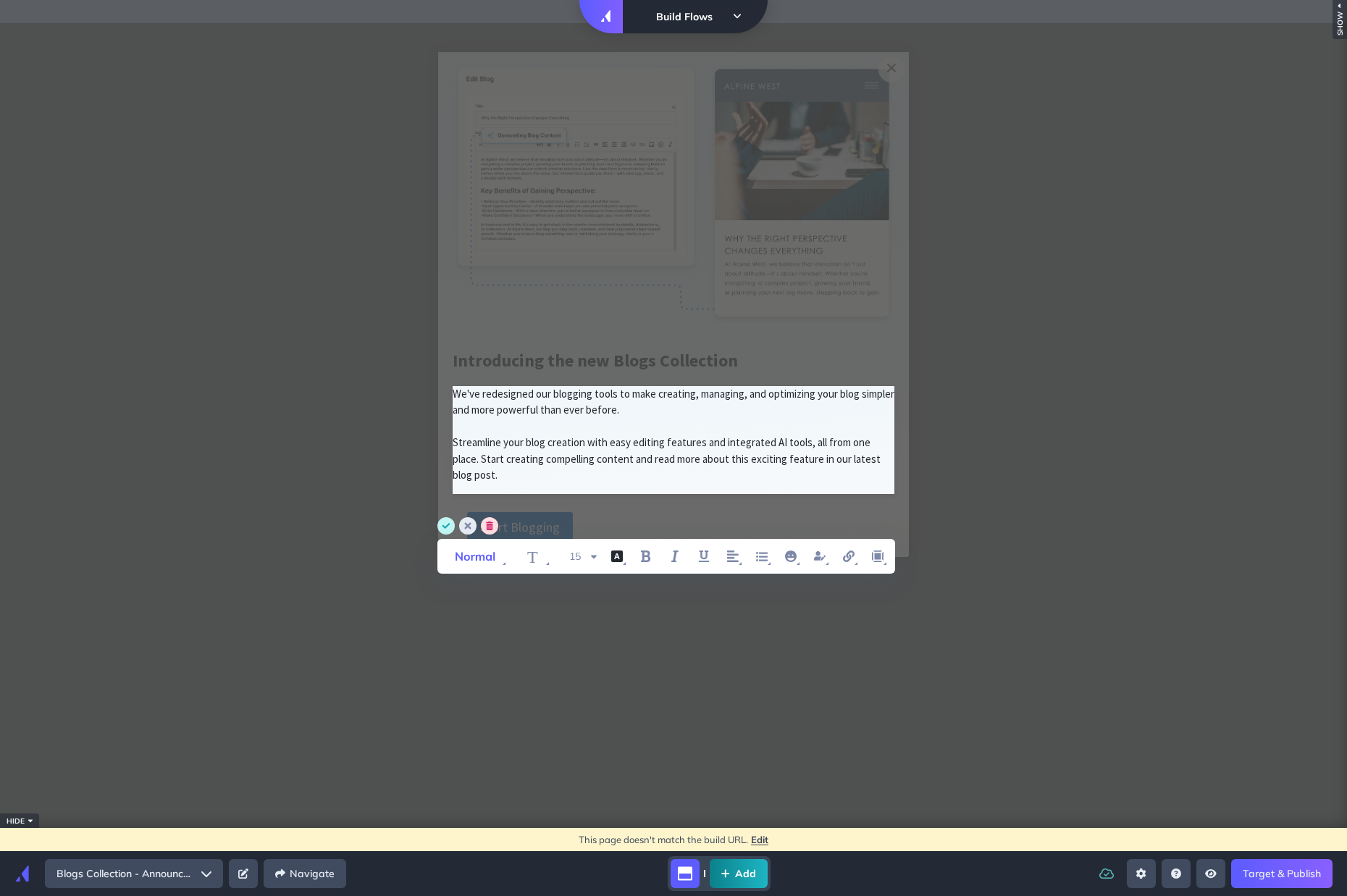
click at [447, 525] on icon "save" at bounding box center [446, 525] width 8 height 6
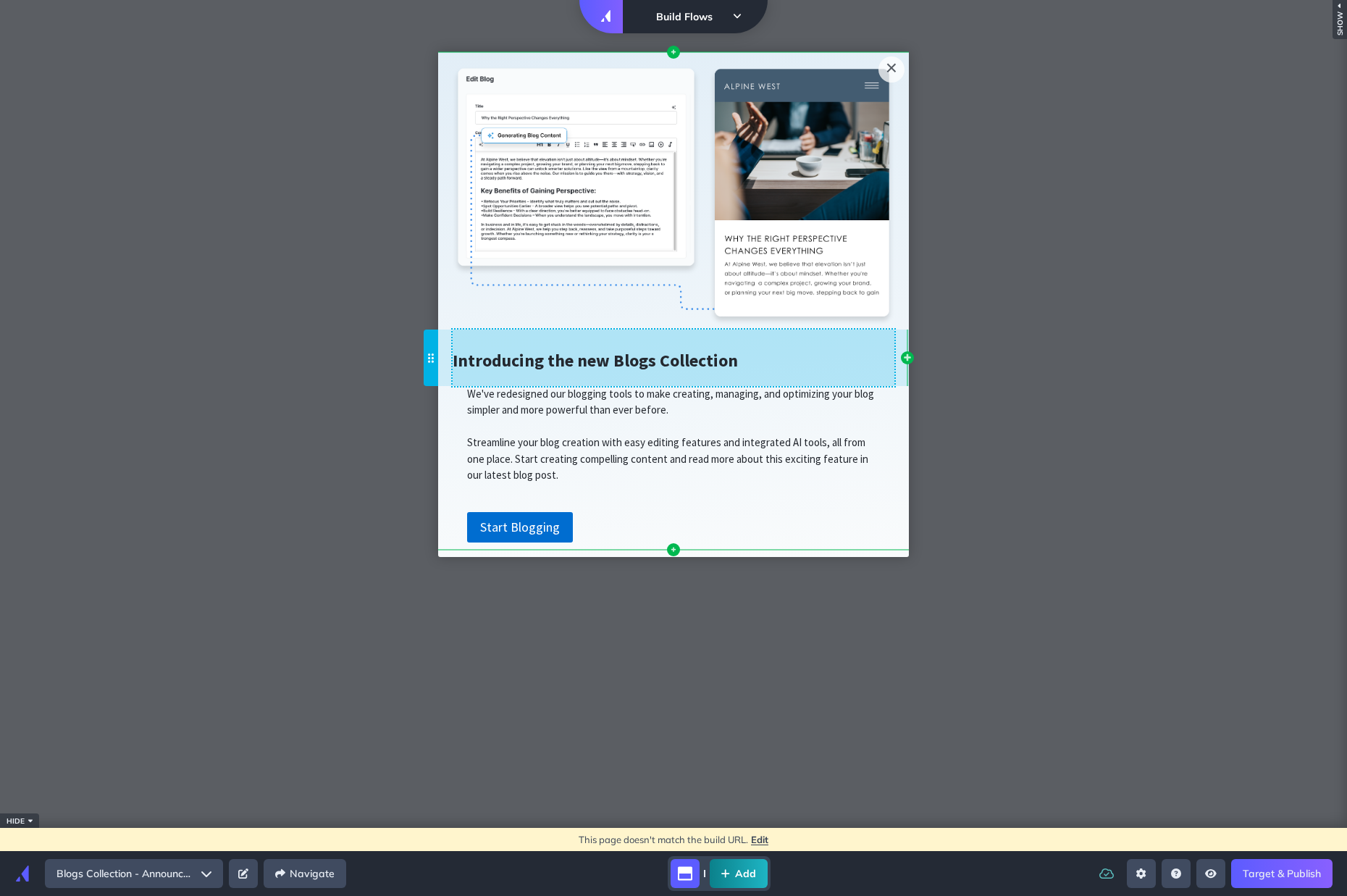
click at [454, 367] on span "Introducing the new Blogs Collection" at bounding box center [595, 361] width 285 height 23
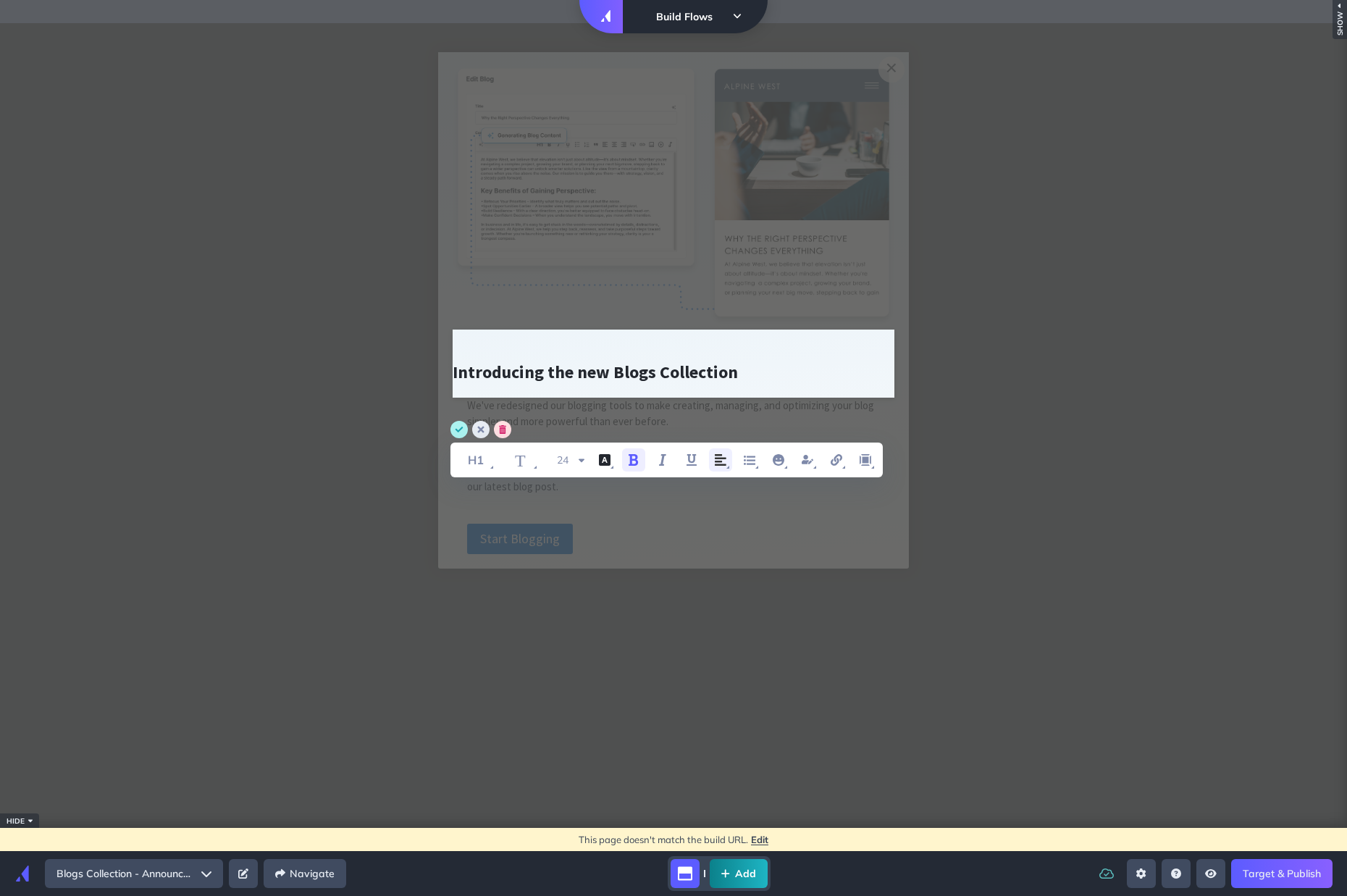
click at [723, 468] on span "WYSIWYG Toolbar and Actions" at bounding box center [720, 459] width 23 height 23
click at [731, 493] on icon "align left" at bounding box center [723, 492] width 17 height 17
click at [869, 468] on span "WYSIWYG Toolbar and Actions" at bounding box center [865, 459] width 23 height 23
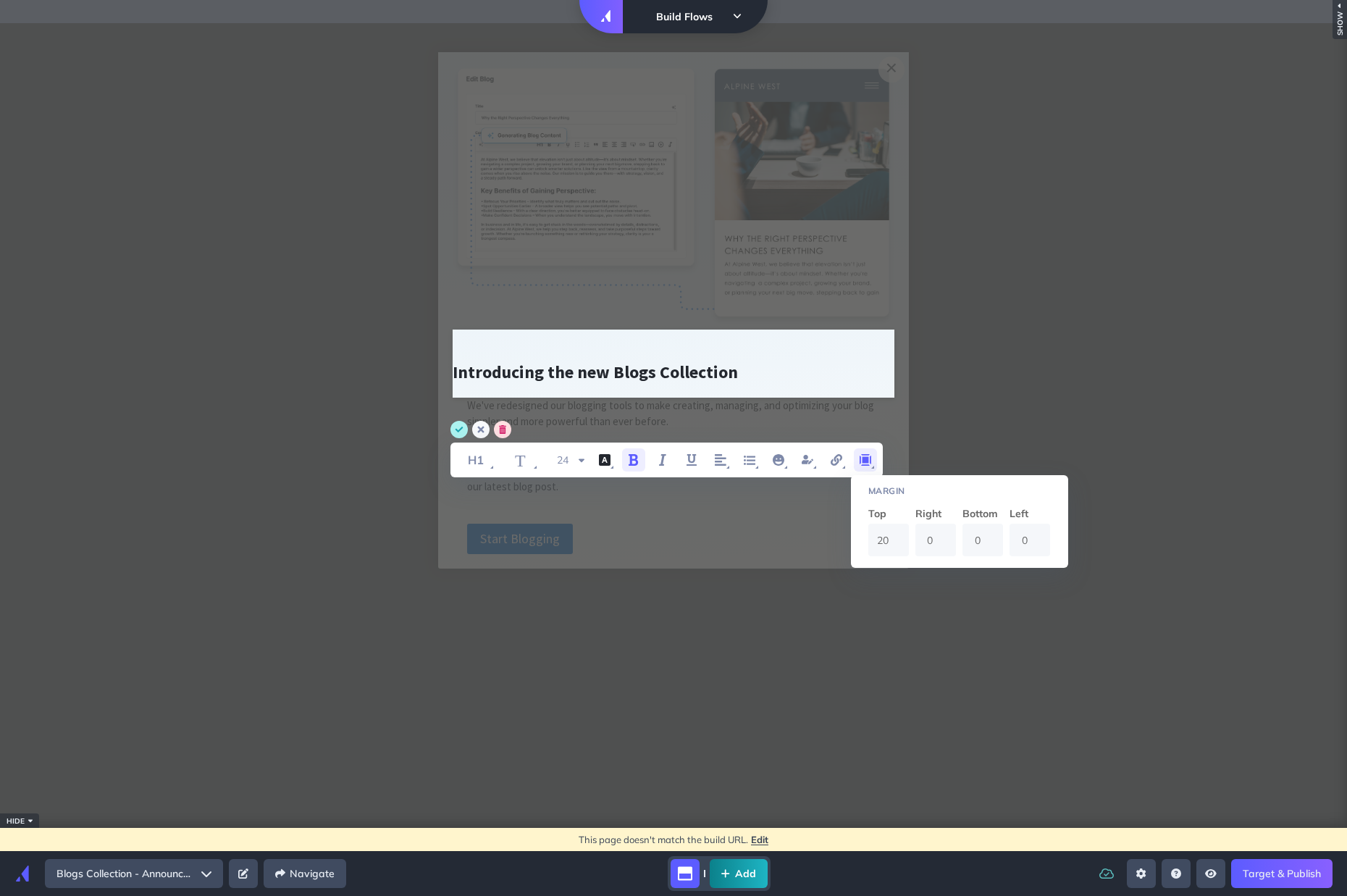
click at [482, 427] on icon "cancel" at bounding box center [480, 430] width 6 height 6
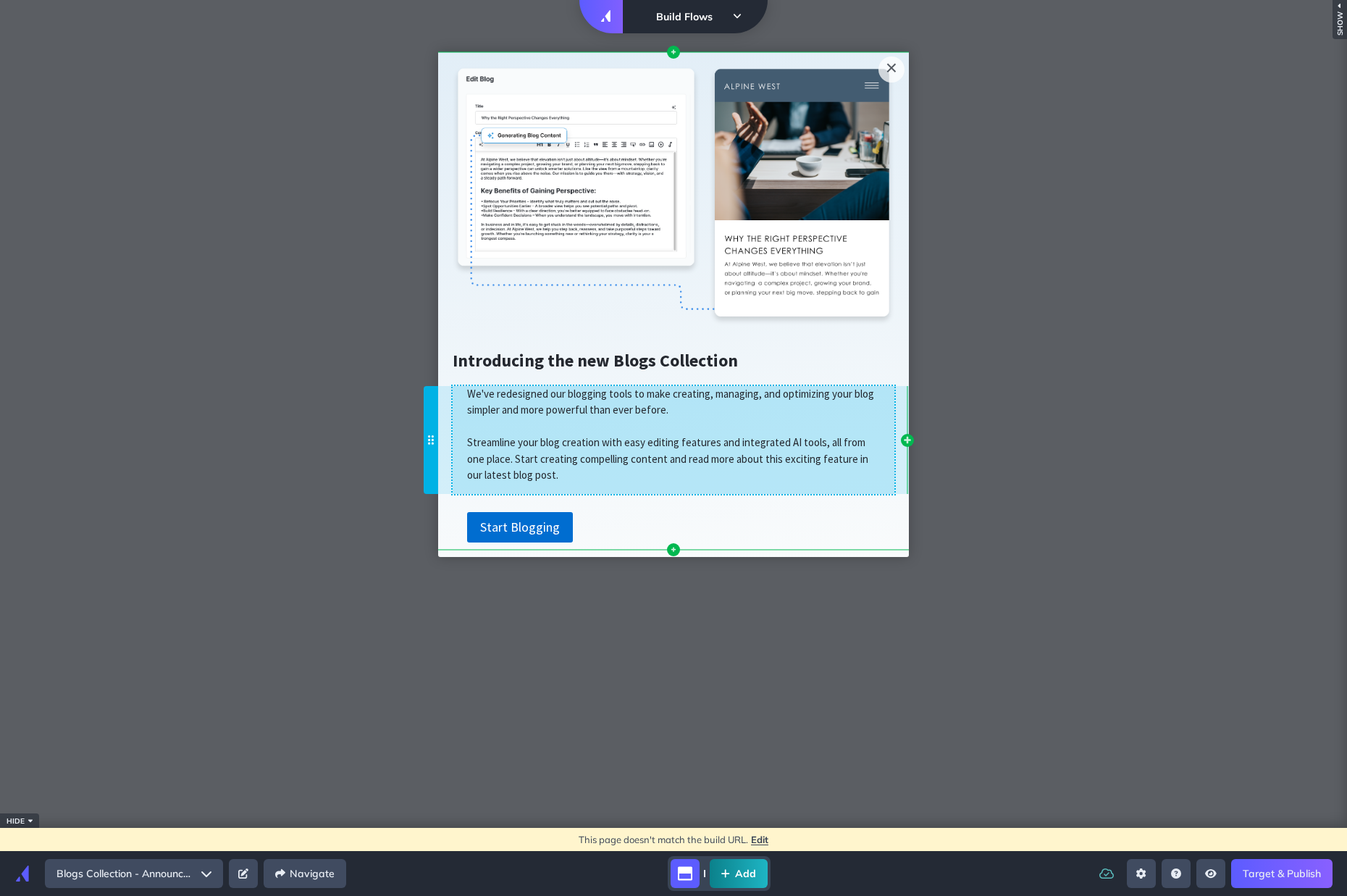
click at [670, 426] on p "We've redesigned our blogging tools to make creating, managing, and optimizing …" at bounding box center [673, 435] width 441 height 97
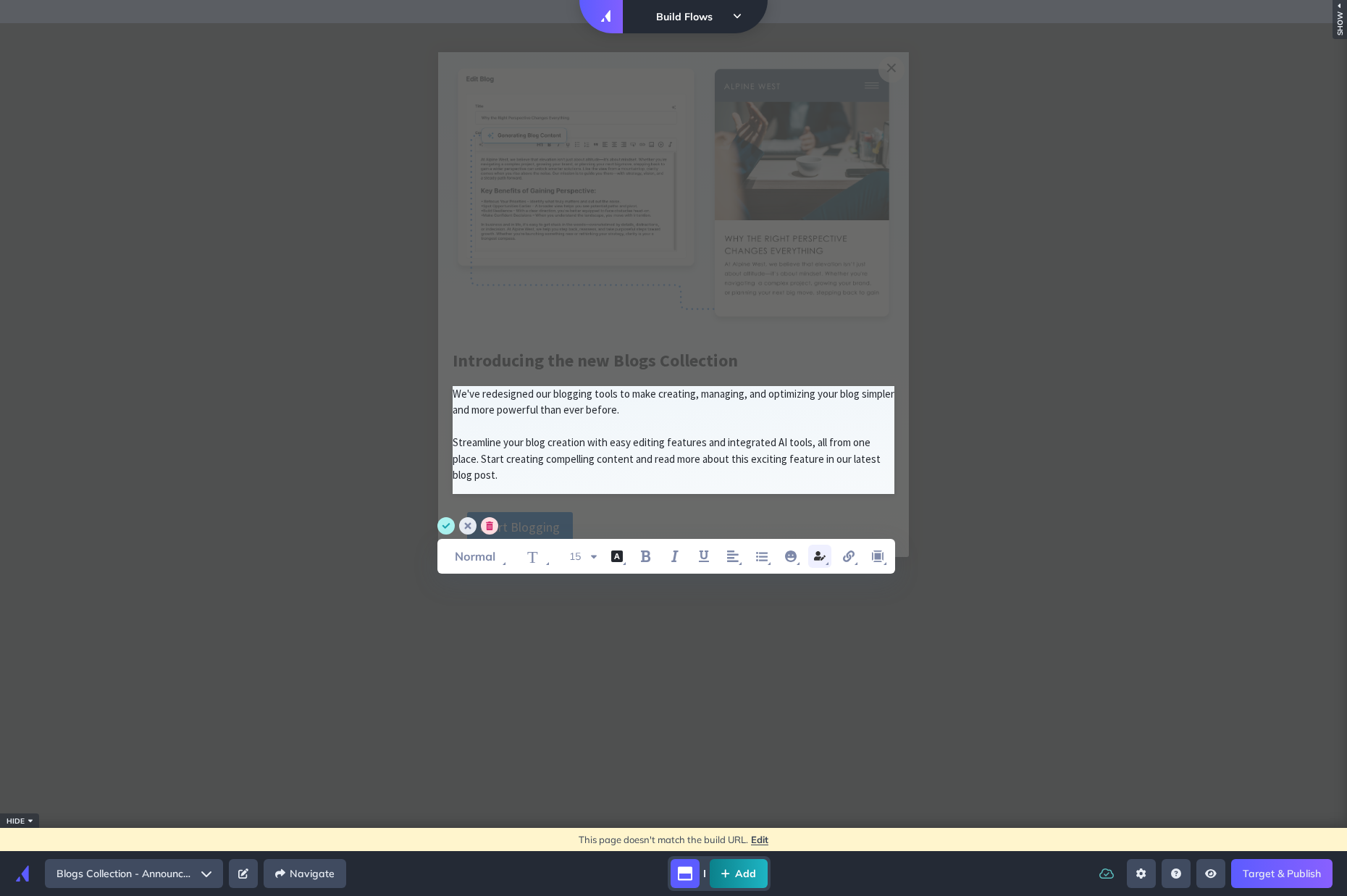
click at [830, 561] on span "user property" at bounding box center [820, 556] width 23 height 23
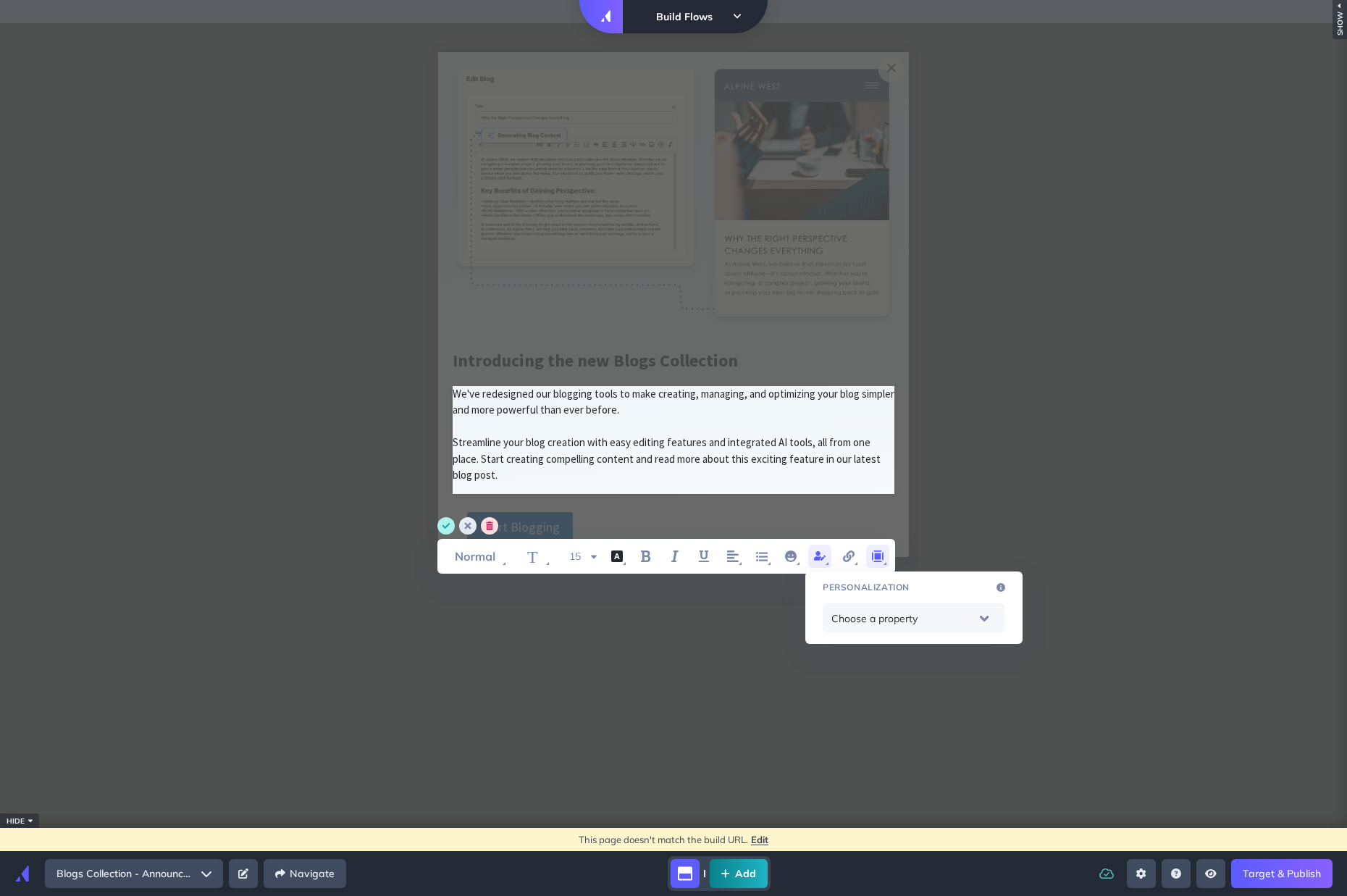
click at [883, 567] on span "WYSIWYG Toolbar and Actions" at bounding box center [877, 556] width 23 height 23
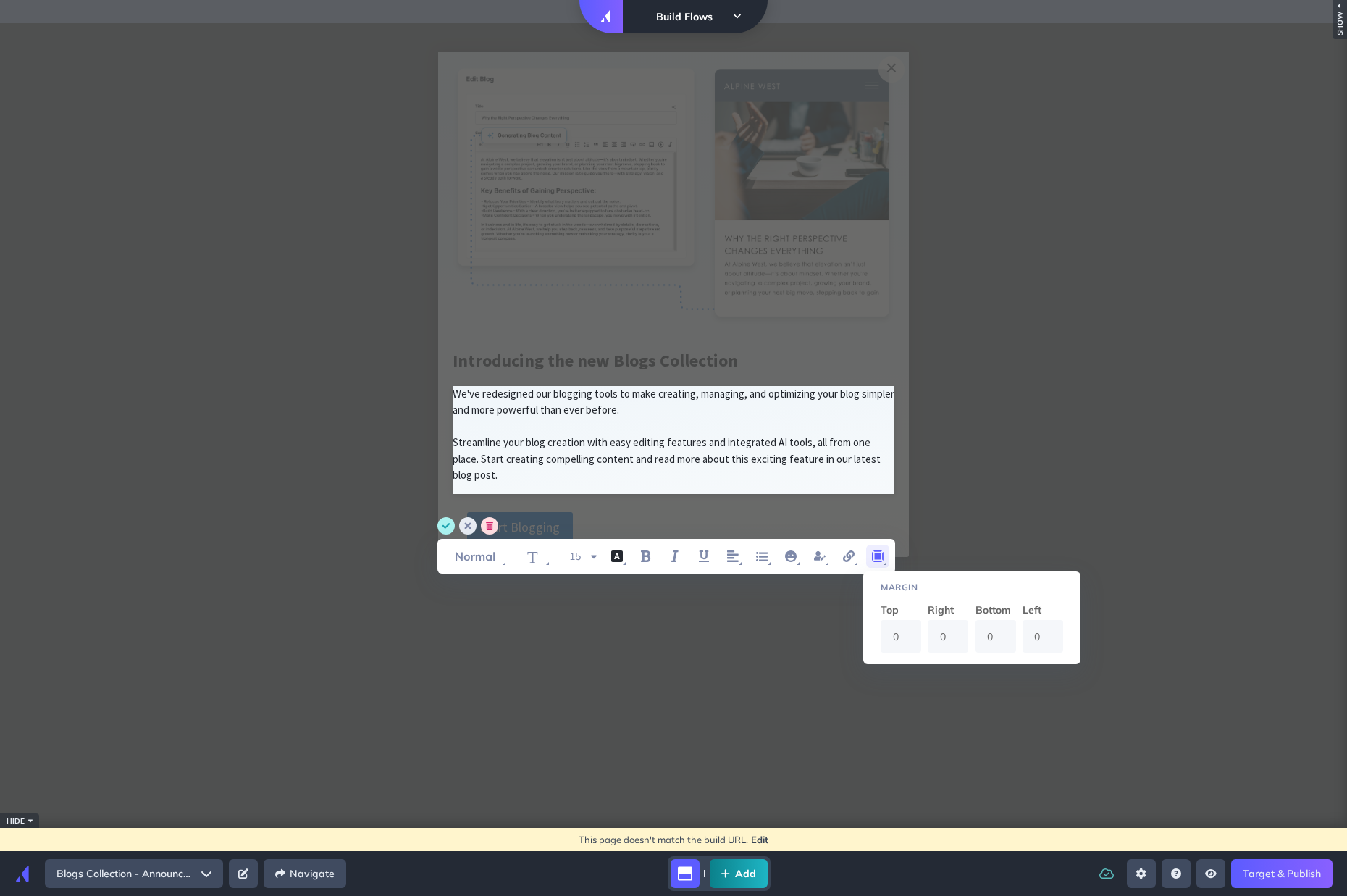
click at [796, 493] on div "We've redesigned our blogging tools to make creating, managing, and optimizing …" at bounding box center [674, 440] width 535 height 131
click at [476, 527] on span "cancel" at bounding box center [470, 525] width 22 height 17
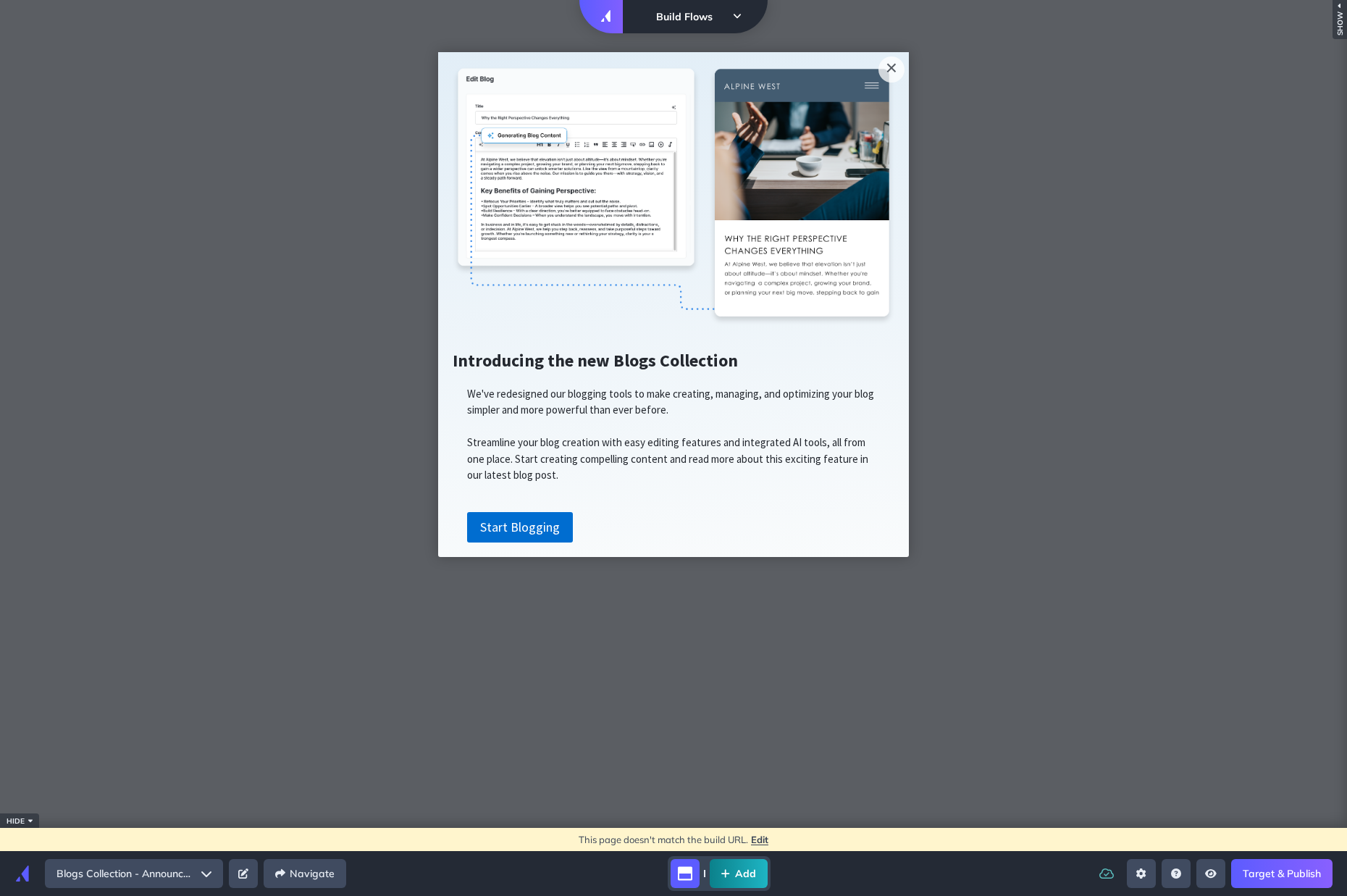
click at [1285, 876] on link "Target & Publish" at bounding box center [1281, 873] width 101 height 29
